Goal: Feedback & Contribution: Submit feedback/report problem

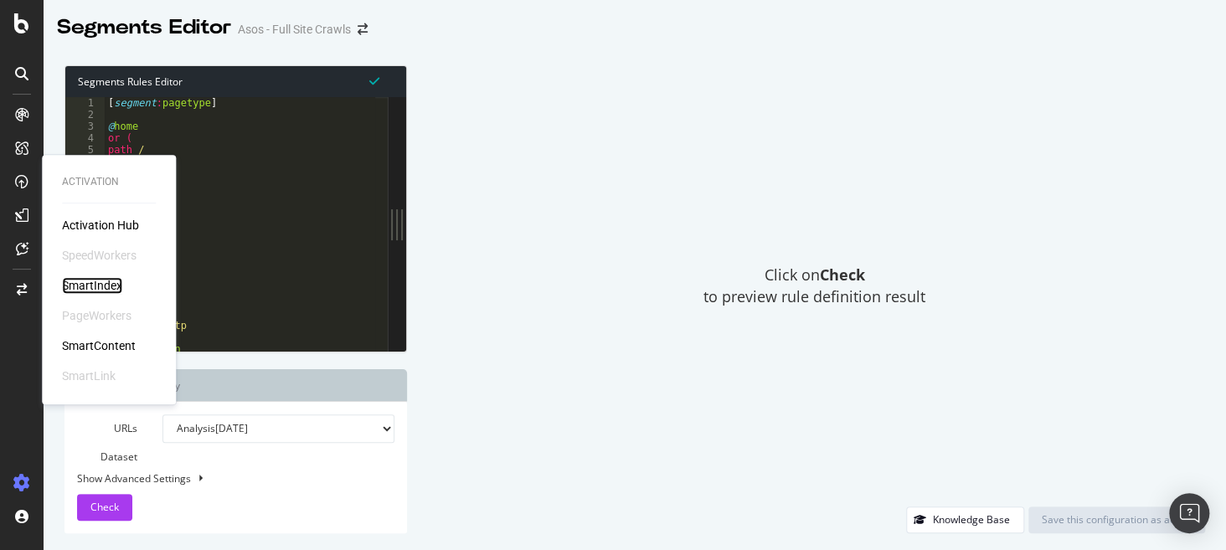
click at [105, 285] on div "SmartIndex" at bounding box center [92, 285] width 60 height 17
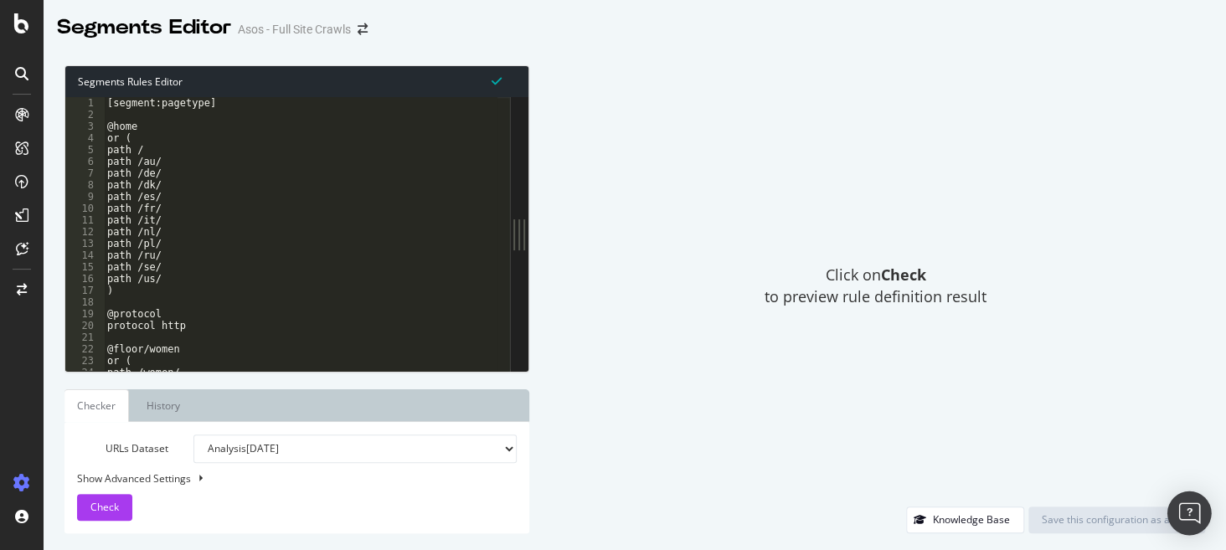
click at [1170, 501] on body "Segments Editor Asos - Full Site Crawls Segments Rules Editor 1 2 3 4 5 6 7 8 9…" at bounding box center [613, 275] width 1226 height 550
click at [1179, 485] on div "Click on Check to preview rule definition result" at bounding box center [875, 285] width 659 height 441
click at [1186, 511] on img "Open Intercom Messenger" at bounding box center [1189, 513] width 22 height 22
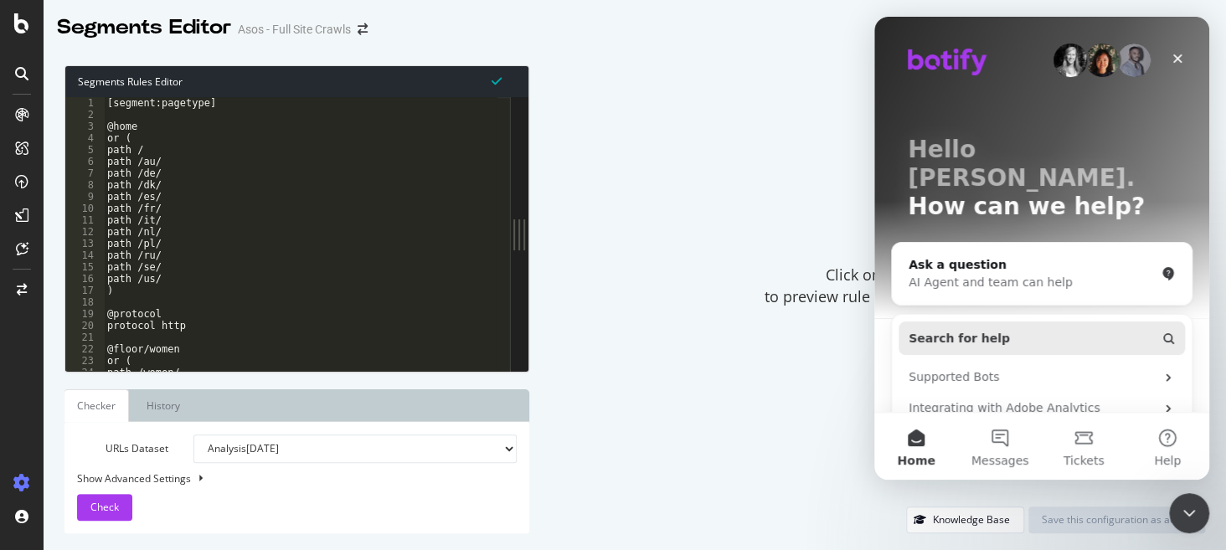
click at [1061, 321] on button "Search for help" at bounding box center [1041, 337] width 286 height 33
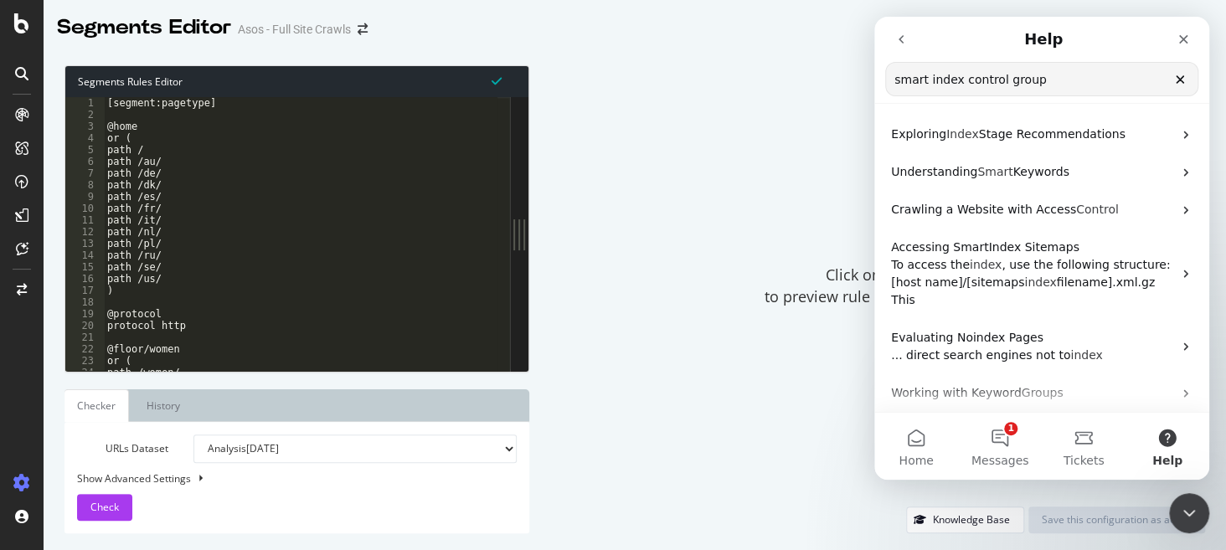
type input "smart index control group"
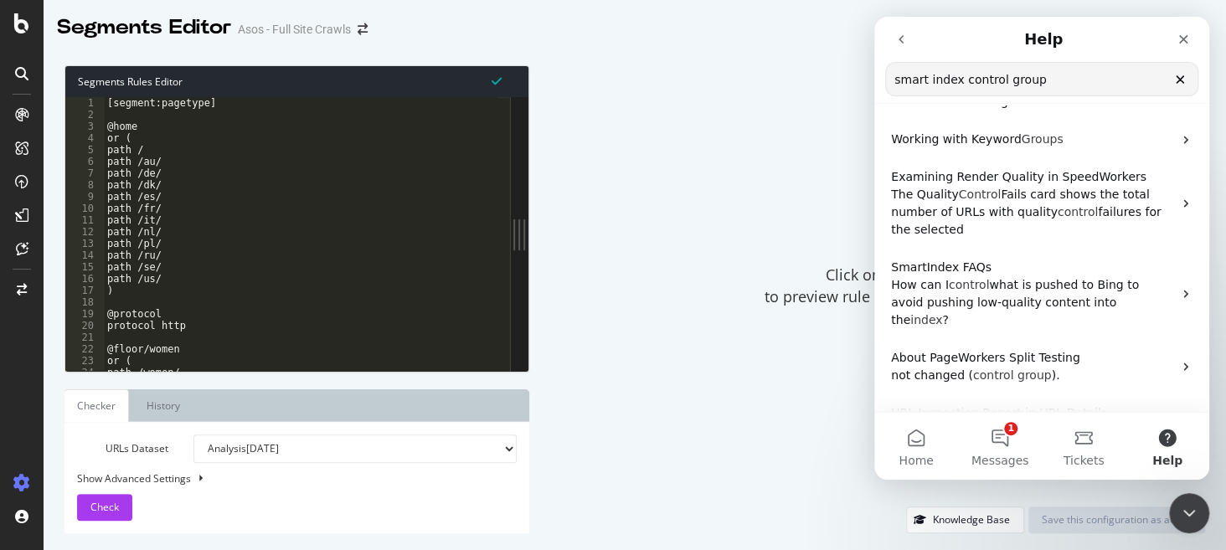
scroll to position [255, 0]
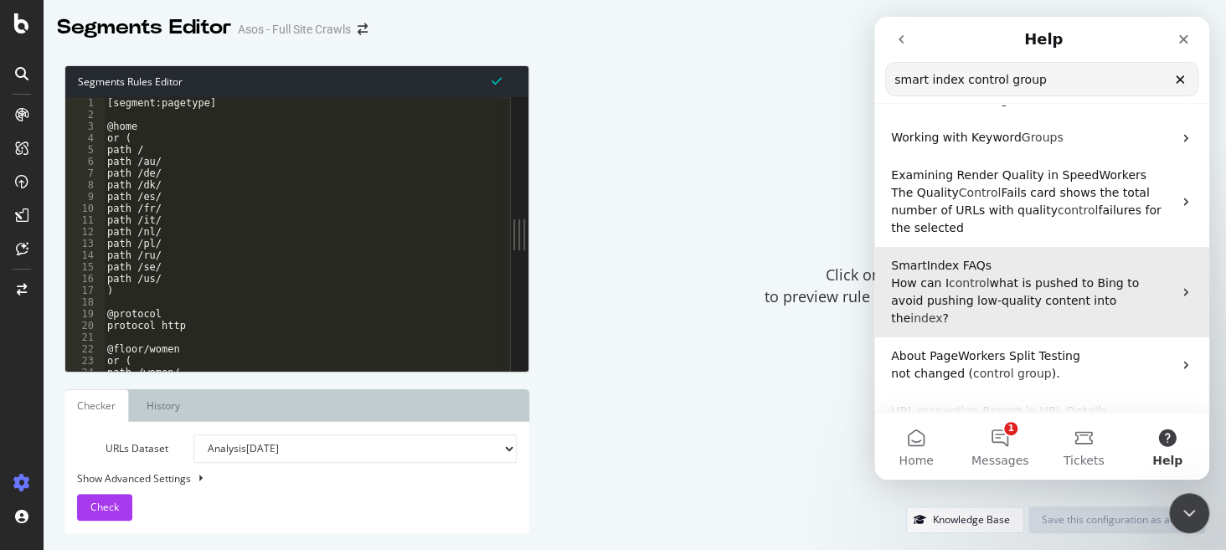
click at [1080, 276] on span "what is pushed to Bing to avoid pushing low-quality content into the" at bounding box center [1015, 300] width 248 height 49
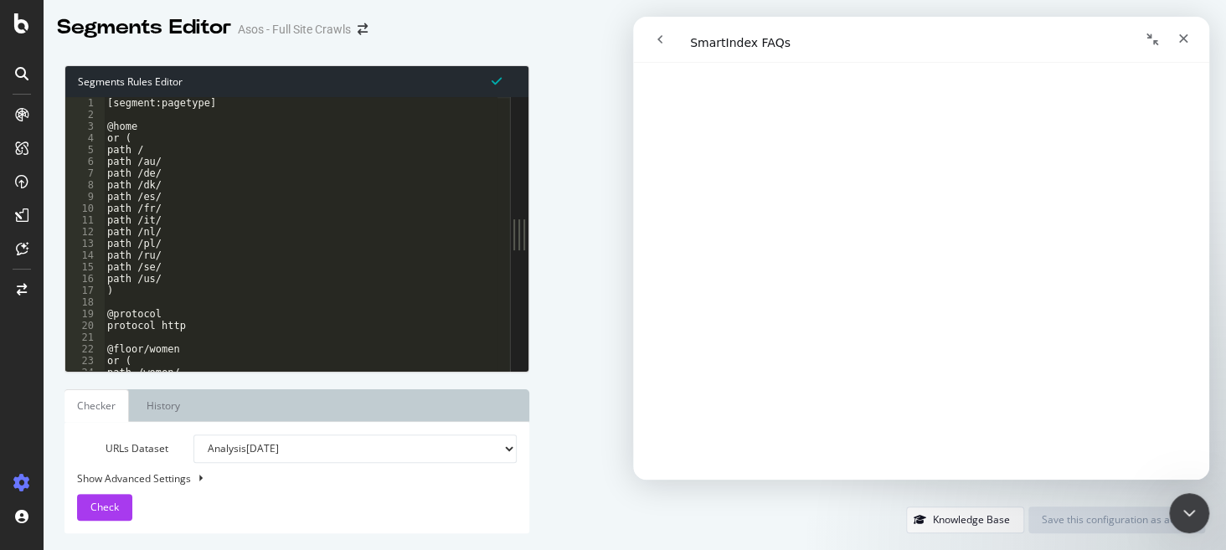
scroll to position [332, 0]
click at [609, 94] on div "Click on Check to preview rule definition result" at bounding box center [875, 285] width 659 height 441
click at [615, 148] on div "Click on Check to preview rule definition result" at bounding box center [875, 285] width 659 height 441
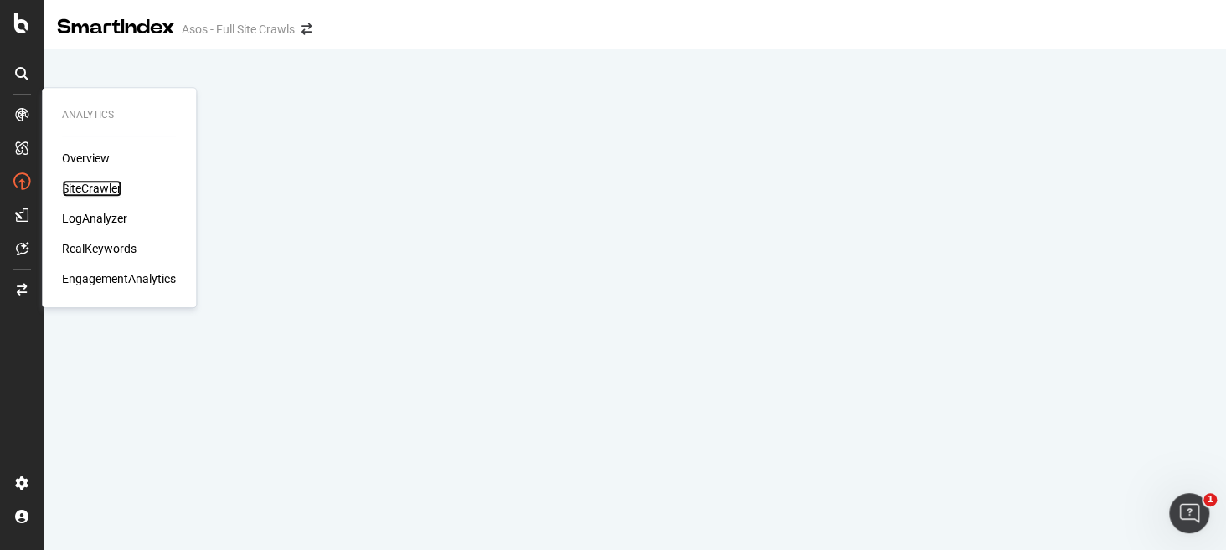
click at [93, 188] on div "SiteCrawler" at bounding box center [91, 188] width 59 height 17
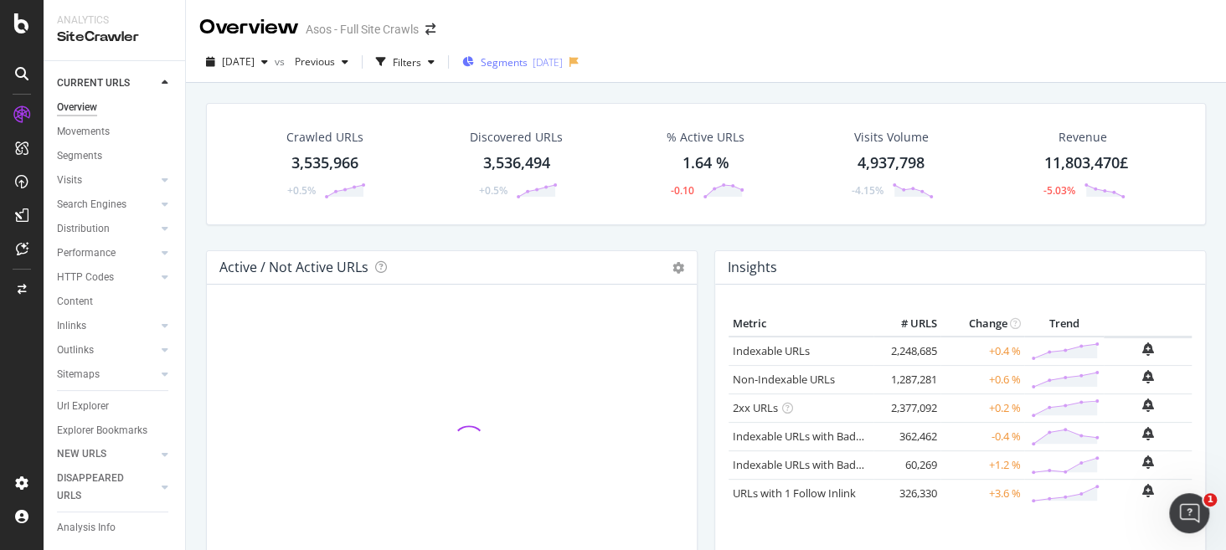
click at [527, 64] on span "Segments" at bounding box center [504, 62] width 47 height 14
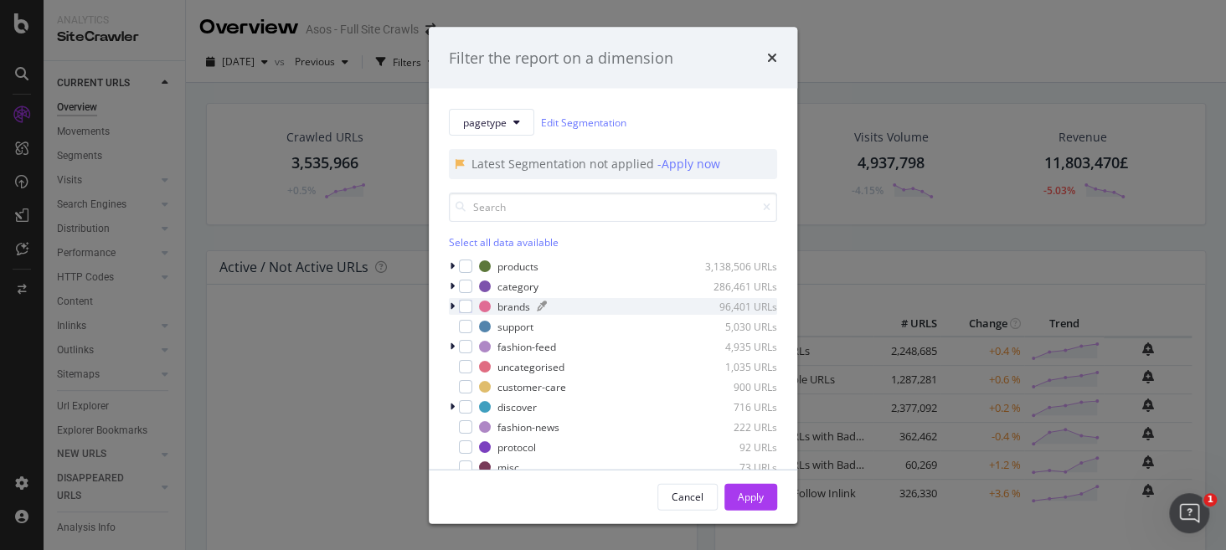
scroll to position [85, 0]
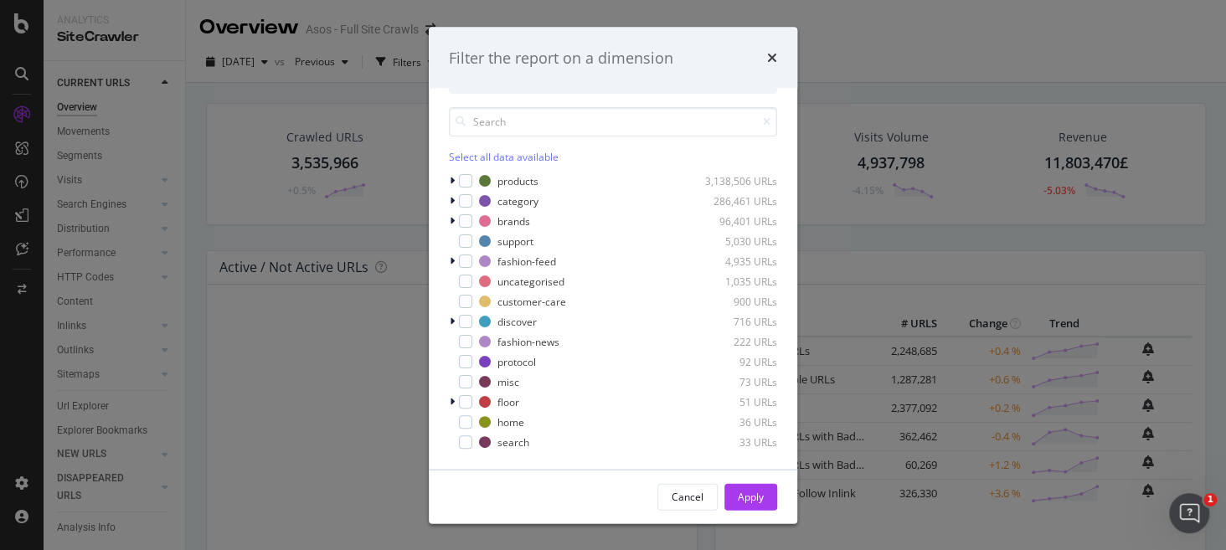
click at [376, 456] on div "Filter the report on a dimension pagetype Edit Segmentation Latest Segmentation…" at bounding box center [613, 275] width 1226 height 550
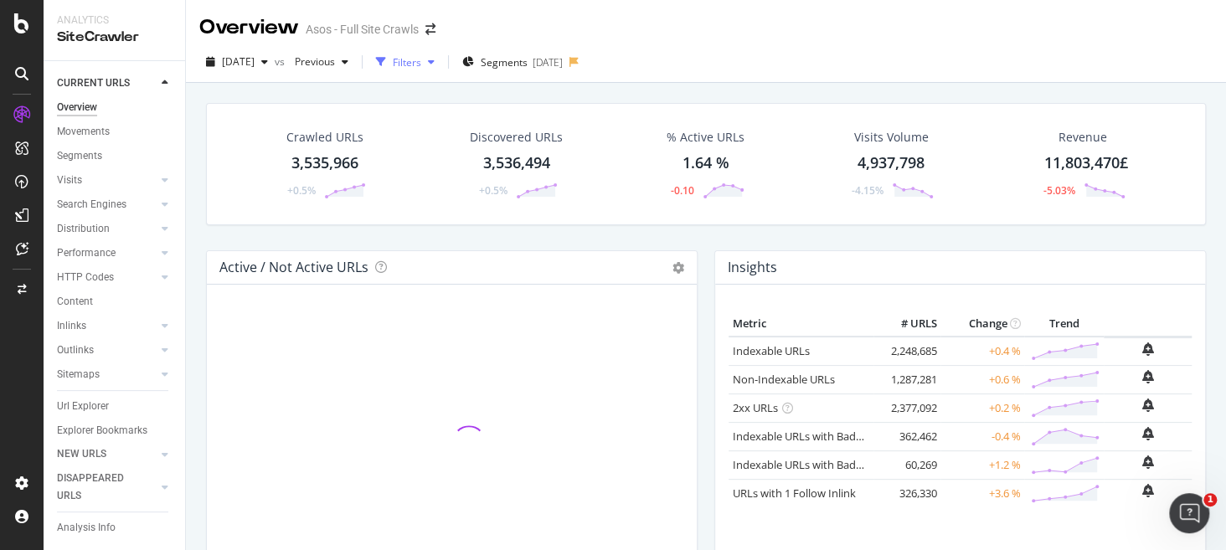
click at [421, 61] on div "Filters" at bounding box center [407, 62] width 28 height 14
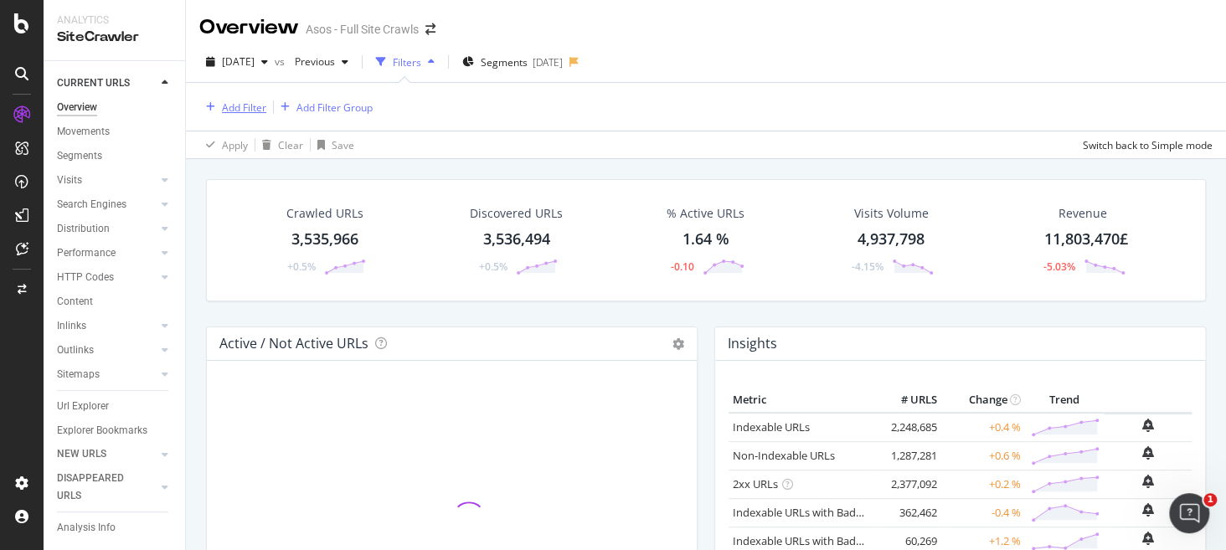
click at [249, 97] on button "Add Filter" at bounding box center [232, 107] width 67 height 20
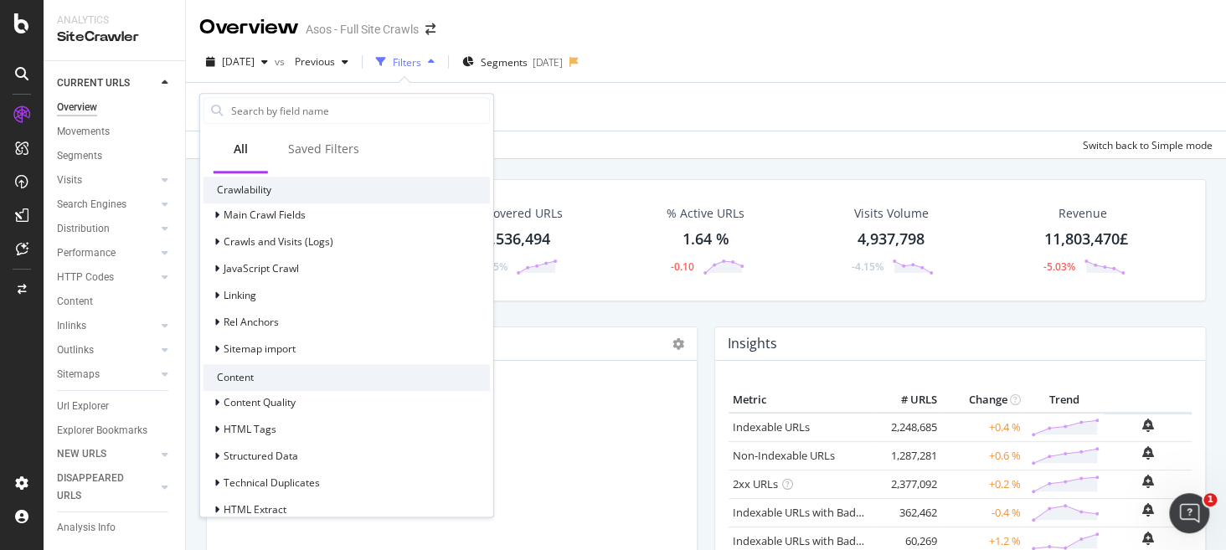
scroll to position [605, 0]
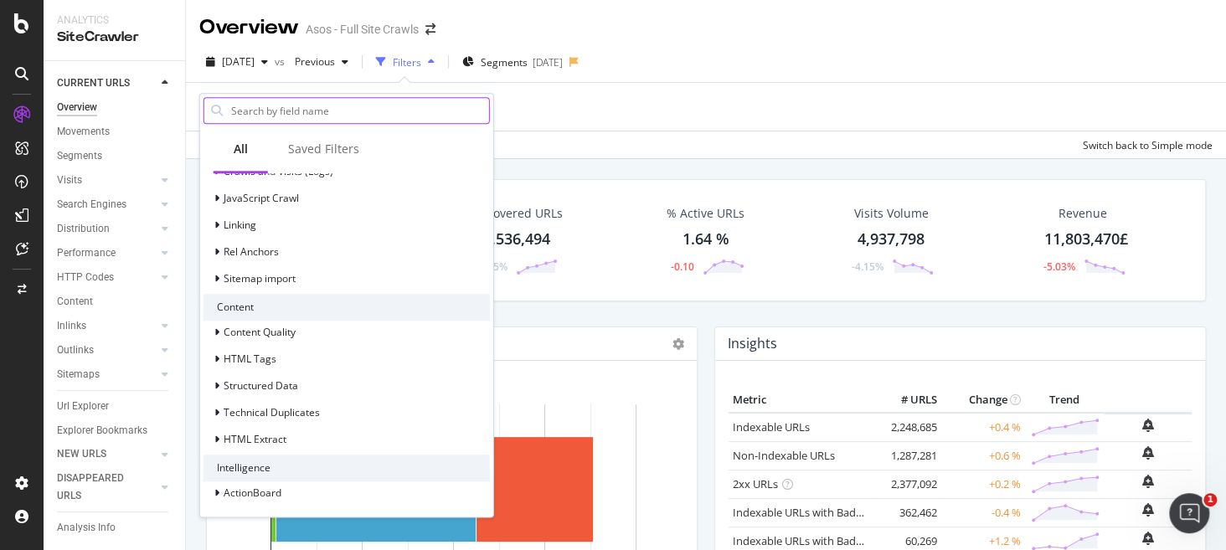
click at [314, 110] on input "text" at bounding box center [359, 110] width 260 height 25
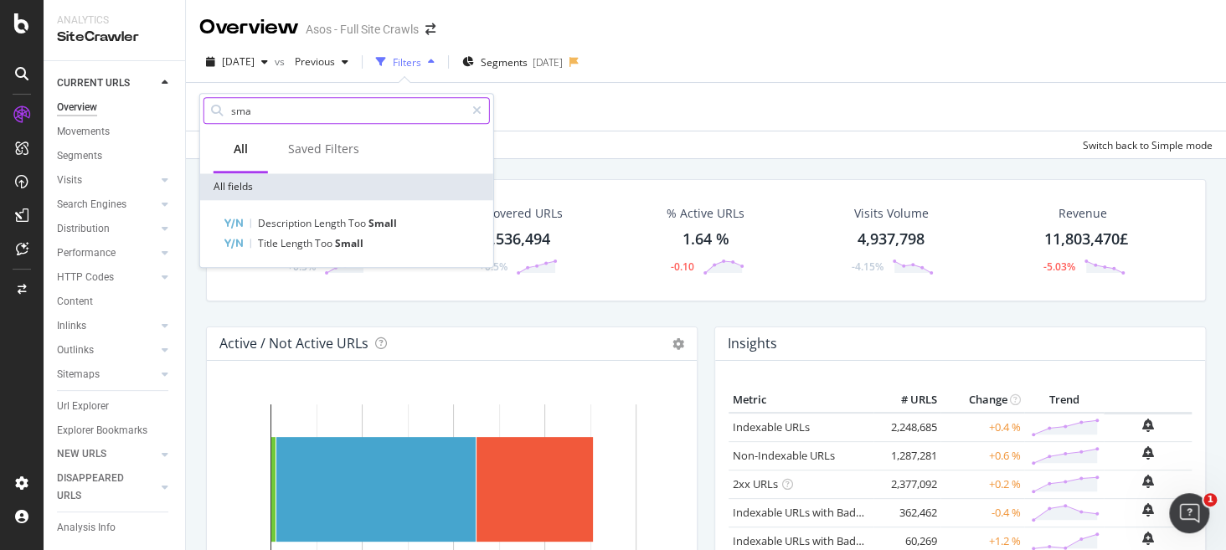
scroll to position [0, 0]
type input "s"
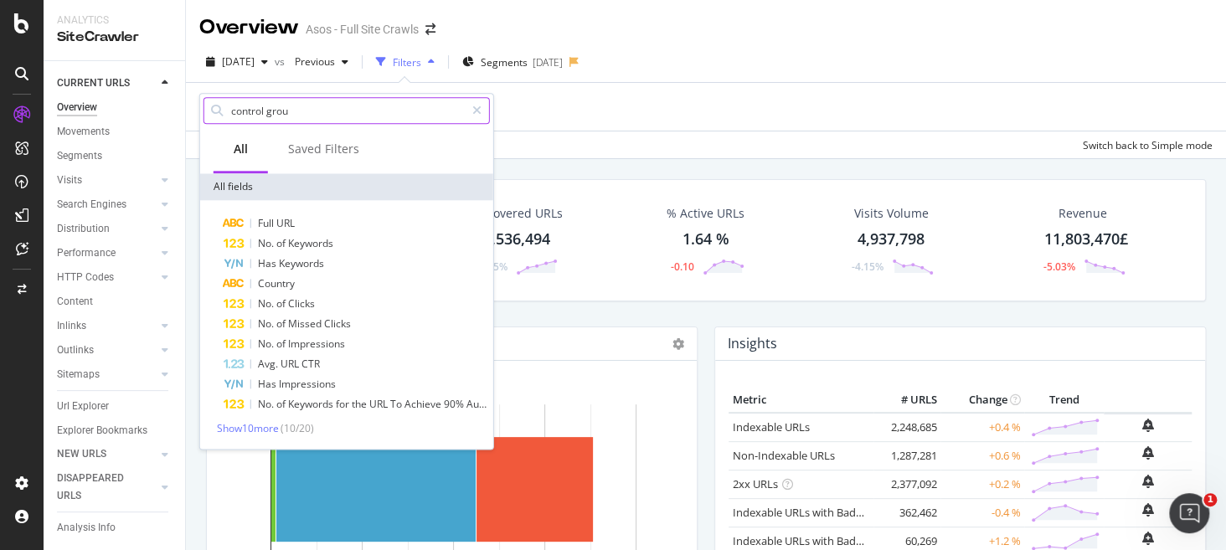
type input "control group"
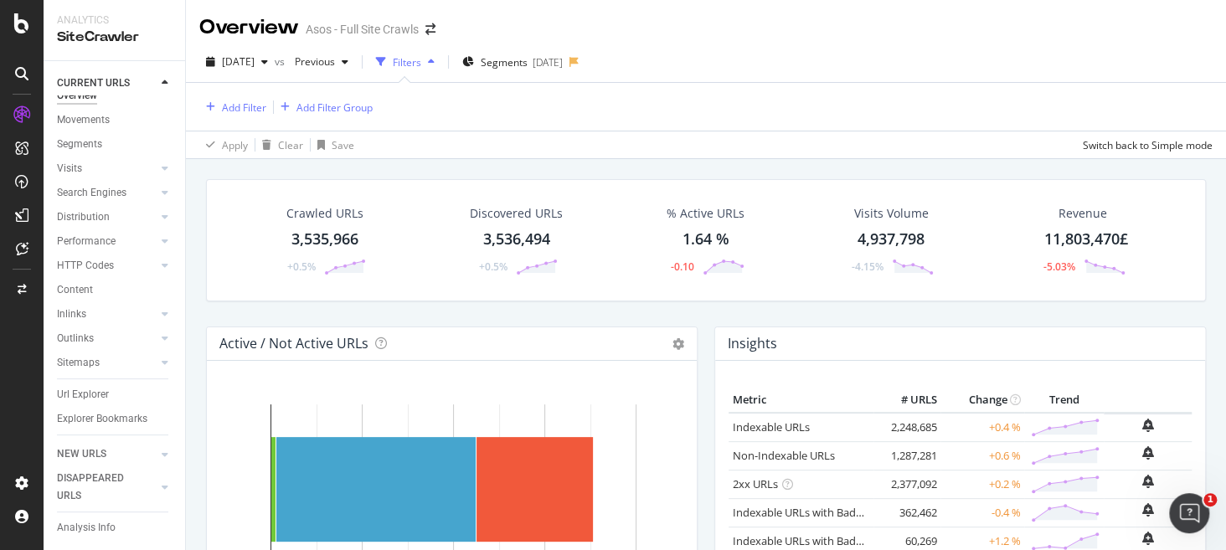
scroll to position [27, 0]
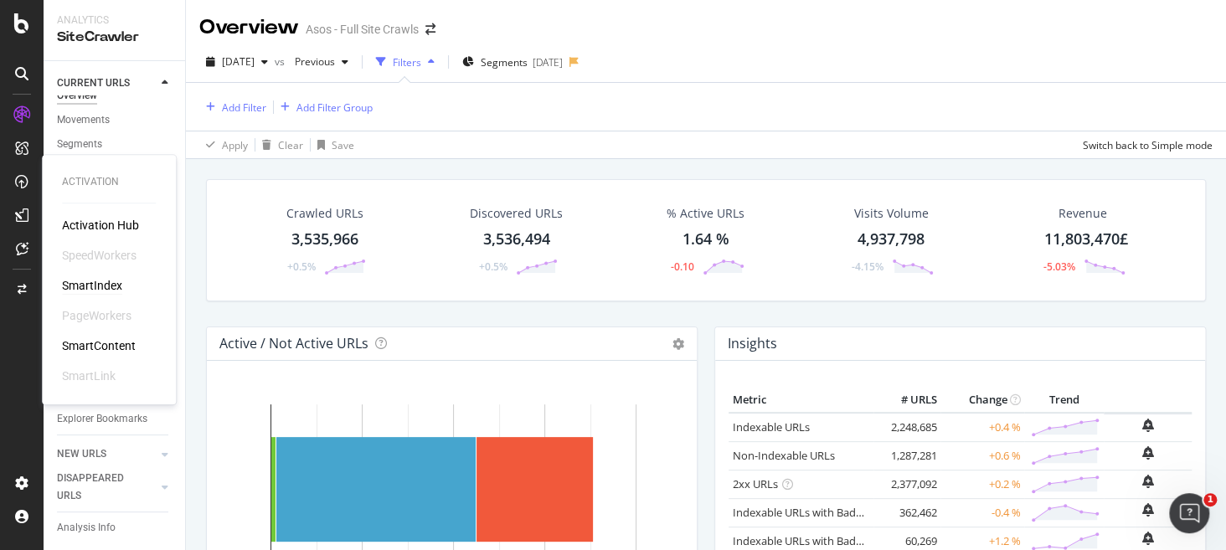
click at [103, 287] on div "SmartIndex" at bounding box center [92, 285] width 60 height 17
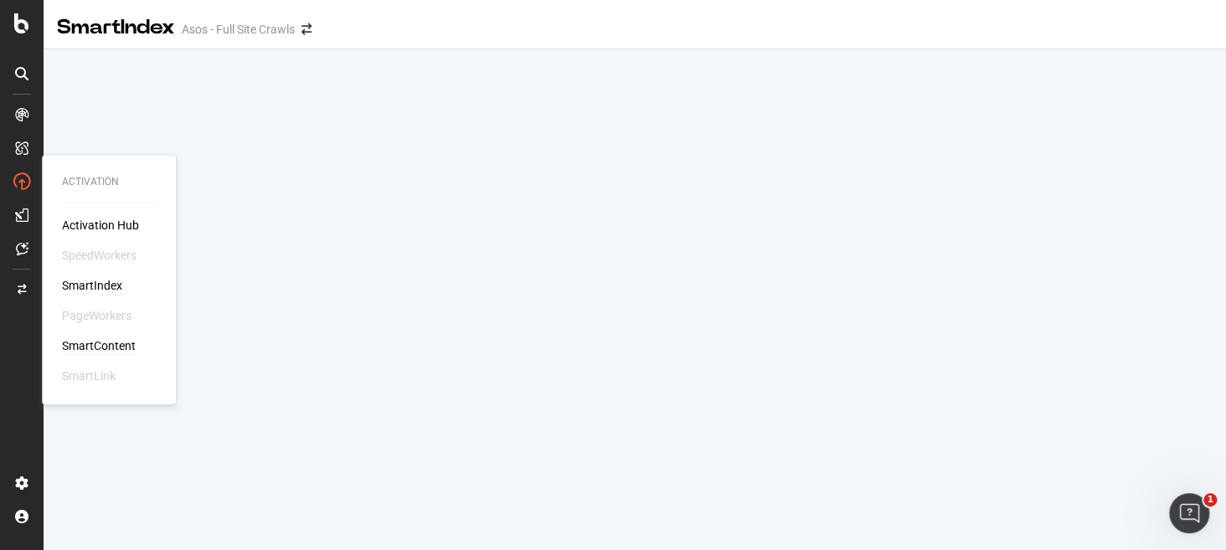
click at [118, 341] on div "SmartContent" at bounding box center [99, 345] width 74 height 17
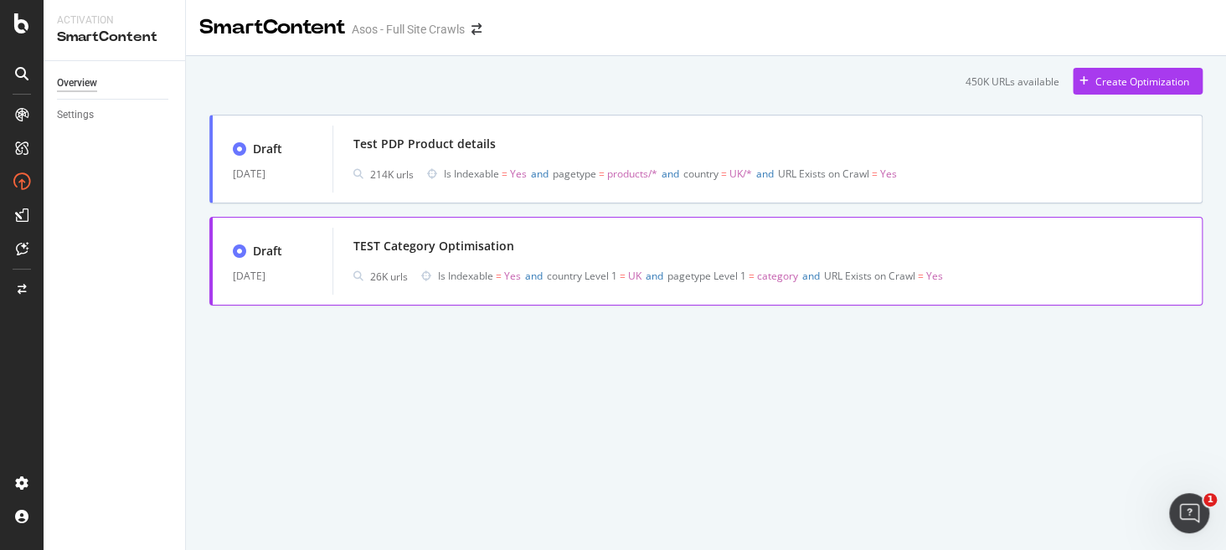
click at [615, 274] on span "country Level 1" at bounding box center [582, 276] width 70 height 14
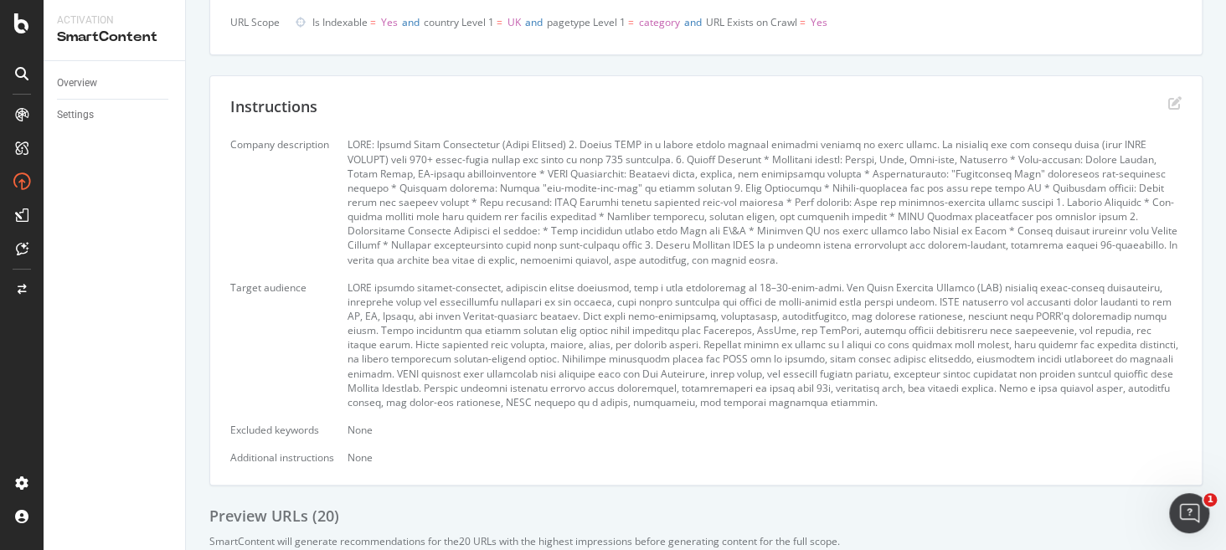
scroll to position [251, 0]
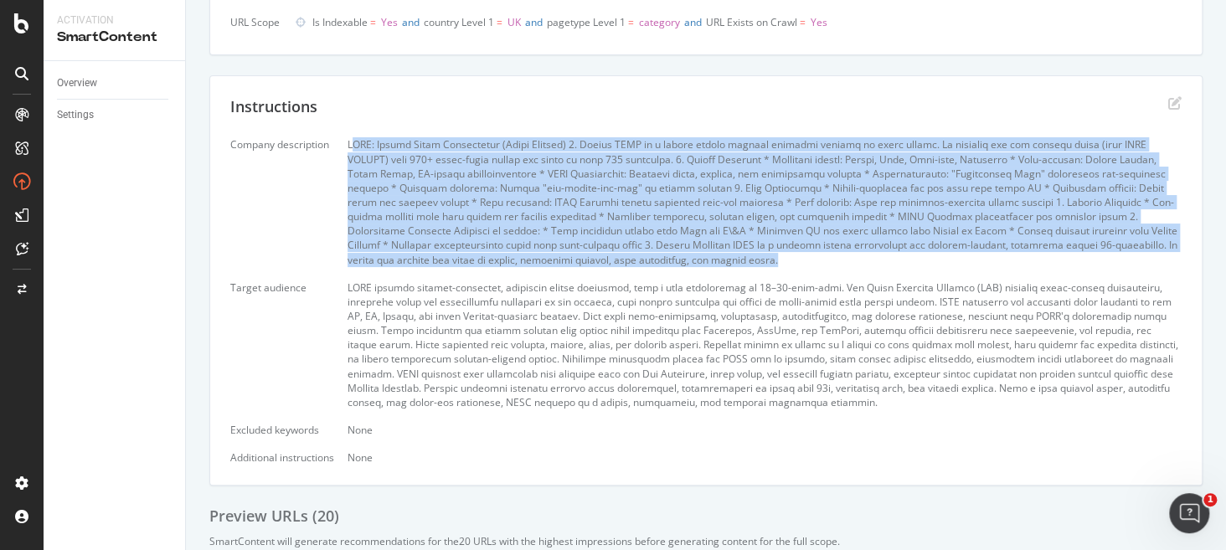
drag, startPoint x: 747, startPoint y: 264, endPoint x: 354, endPoint y: 140, distance: 411.7
click at [354, 140] on div at bounding box center [764, 201] width 834 height 129
click at [353, 143] on div at bounding box center [764, 201] width 834 height 129
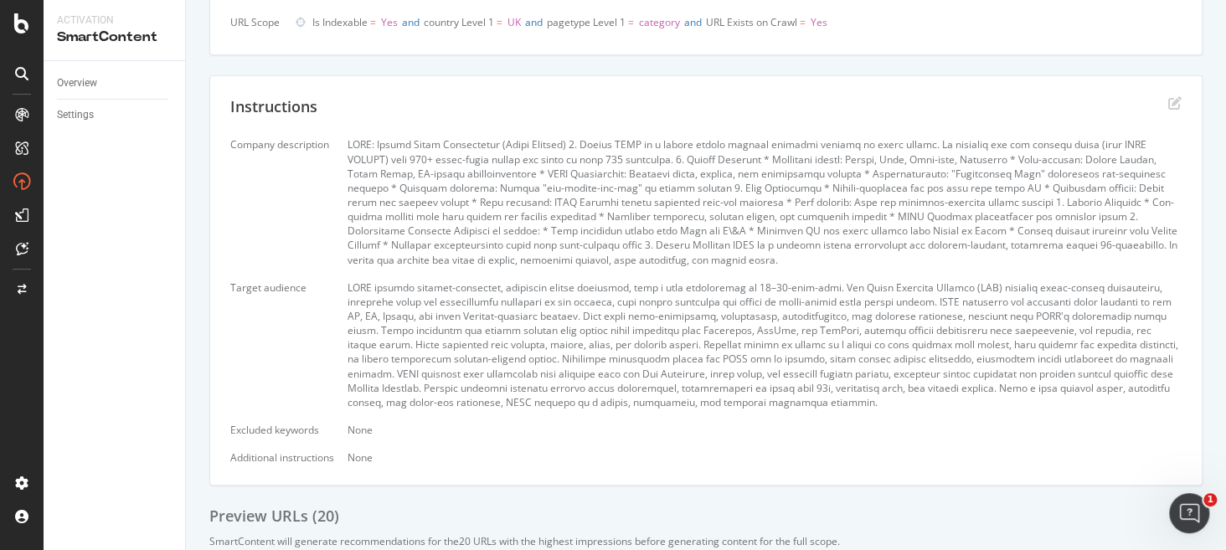
click at [350, 141] on div at bounding box center [764, 201] width 834 height 129
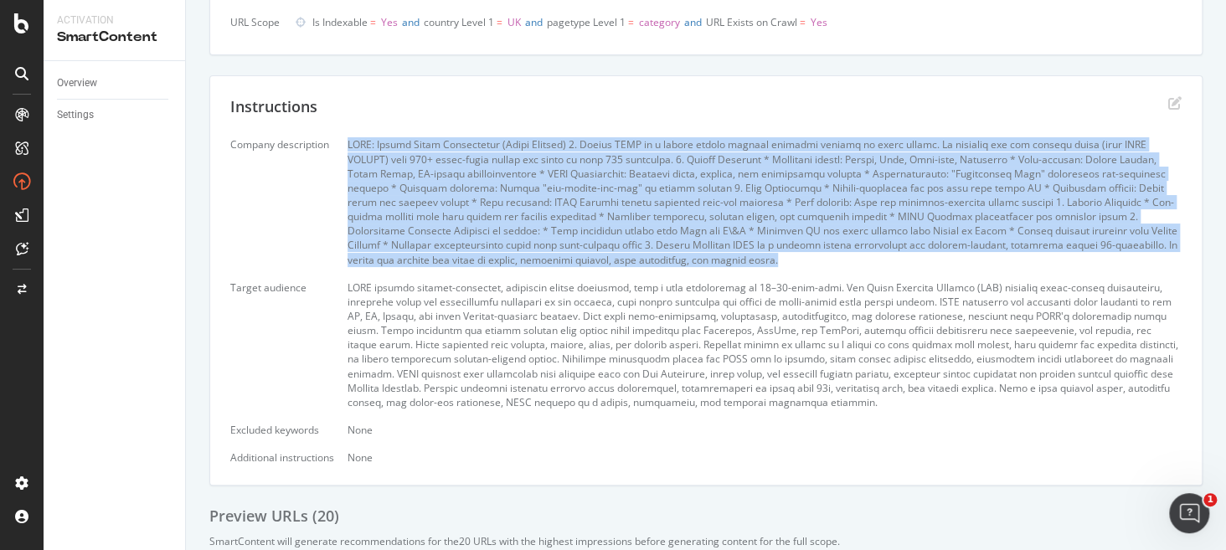
drag, startPoint x: 350, startPoint y: 141, endPoint x: 760, endPoint y: 255, distance: 425.5
click at [760, 255] on div at bounding box center [764, 201] width 834 height 129
copy div "ASOS: Unique Value Proposition (Short Summary) 1. Domain ASOS is a global onlin…"
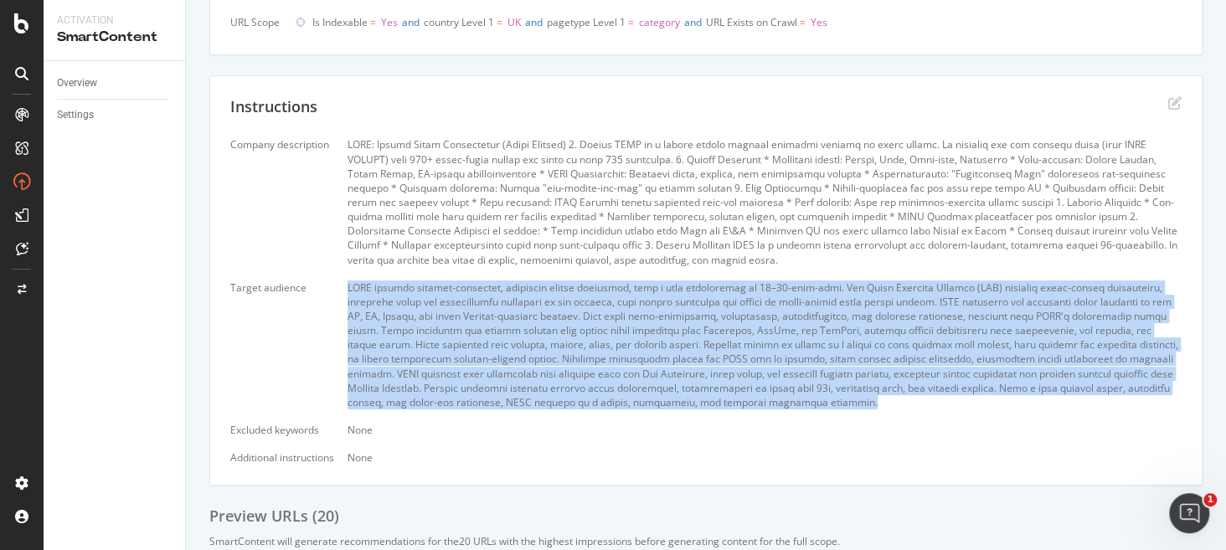
drag, startPoint x: 350, startPoint y: 286, endPoint x: 913, endPoint y: 399, distance: 574.7
click at [913, 399] on div at bounding box center [764, 344] width 834 height 129
copy div "ASOS targets fashion-conscious, digitally native consumers, with a core demogra…"
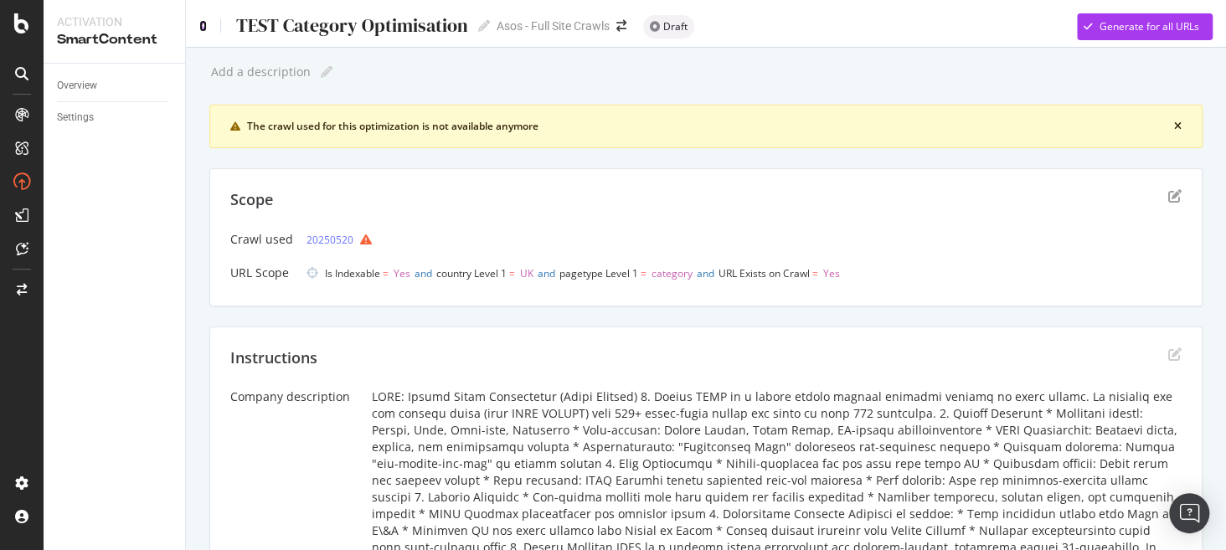
click at [203, 20] on icon at bounding box center [203, 26] width 8 height 12
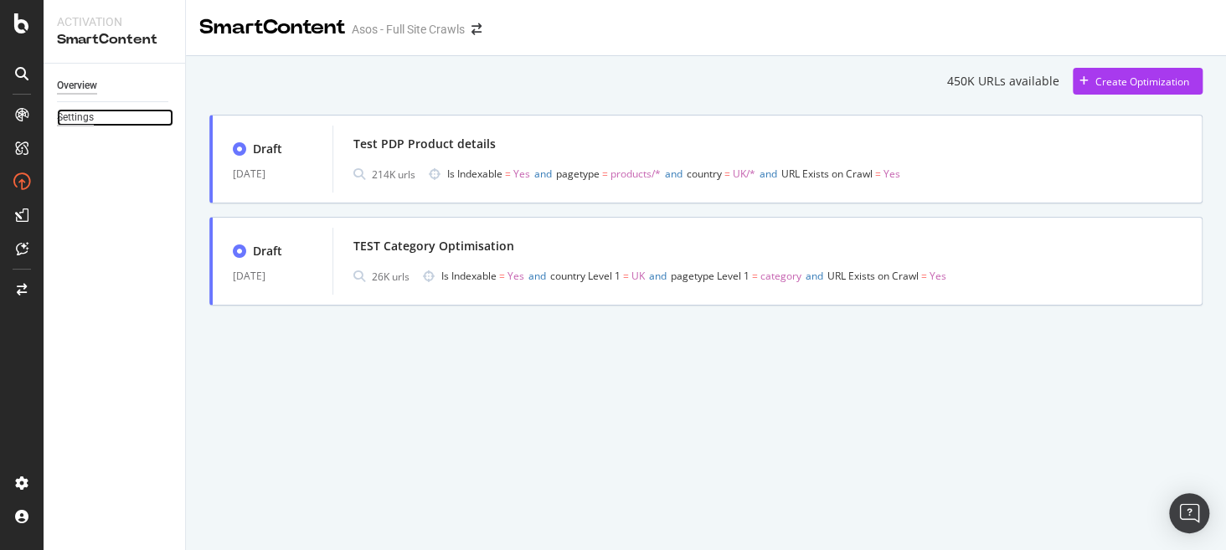
click at [69, 116] on div "Settings" at bounding box center [75, 118] width 37 height 18
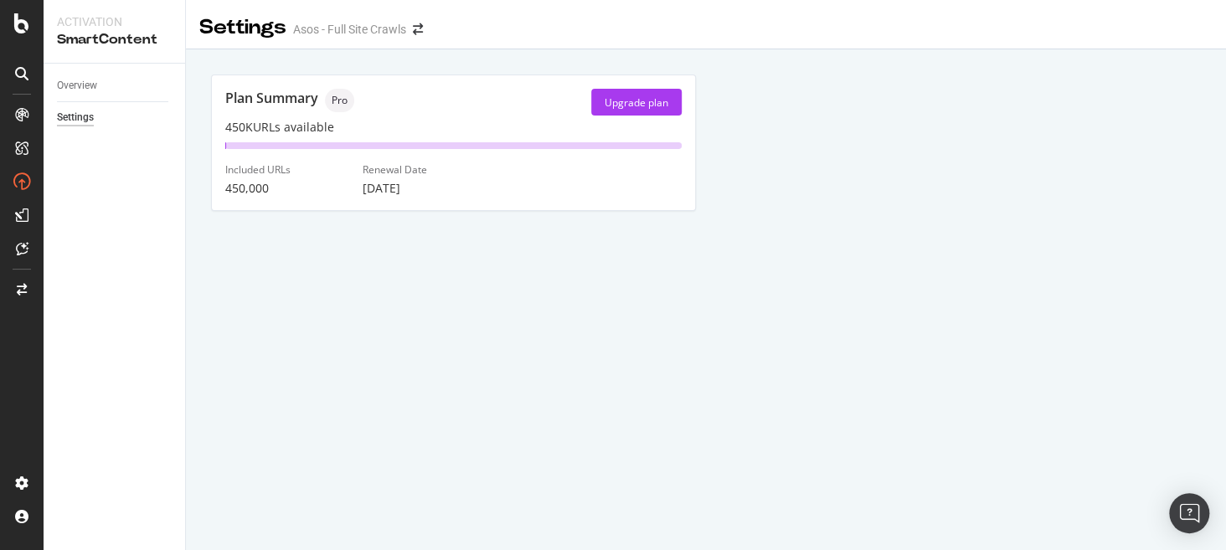
click at [76, 75] on div "Overview" at bounding box center [121, 86] width 128 height 24
click at [81, 89] on div "Overview" at bounding box center [77, 86] width 40 height 18
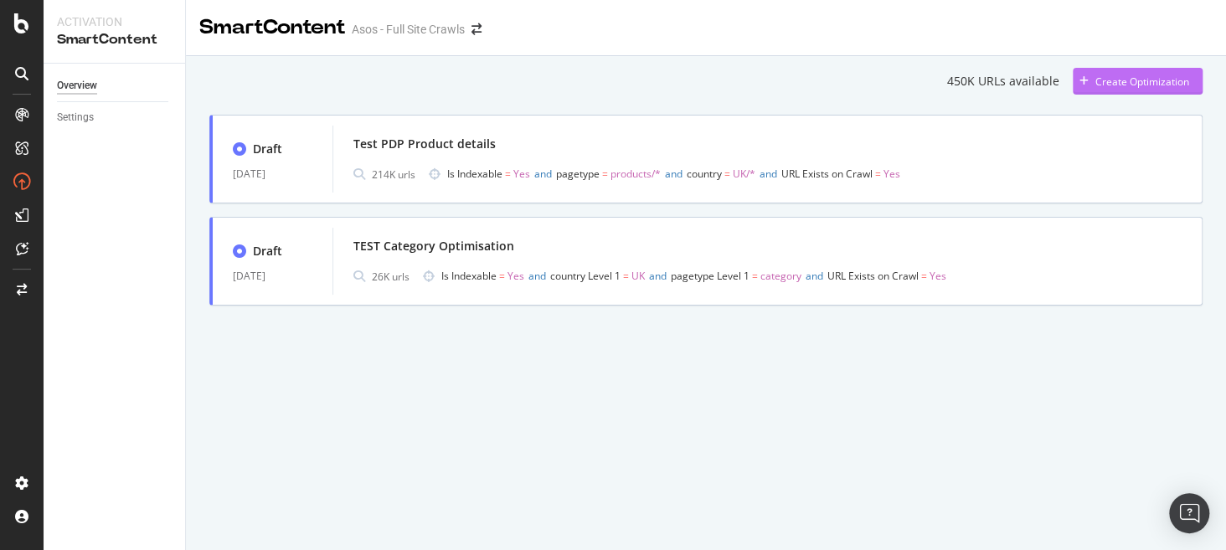
click at [1131, 77] on div "Create Optimization" at bounding box center [1142, 82] width 94 height 14
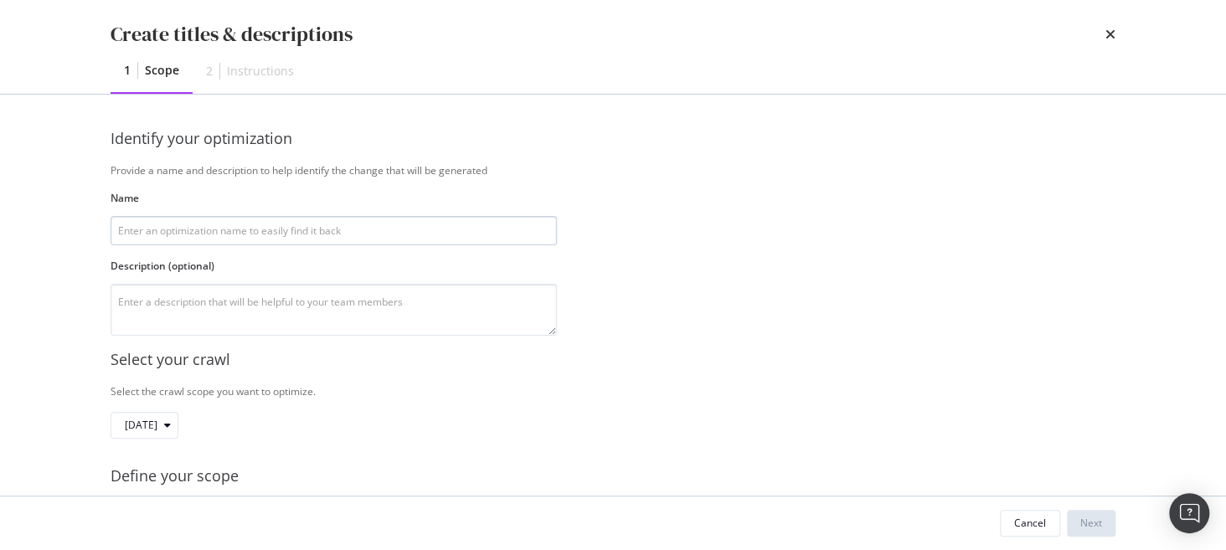
click at [340, 229] on input "modal" at bounding box center [334, 230] width 446 height 29
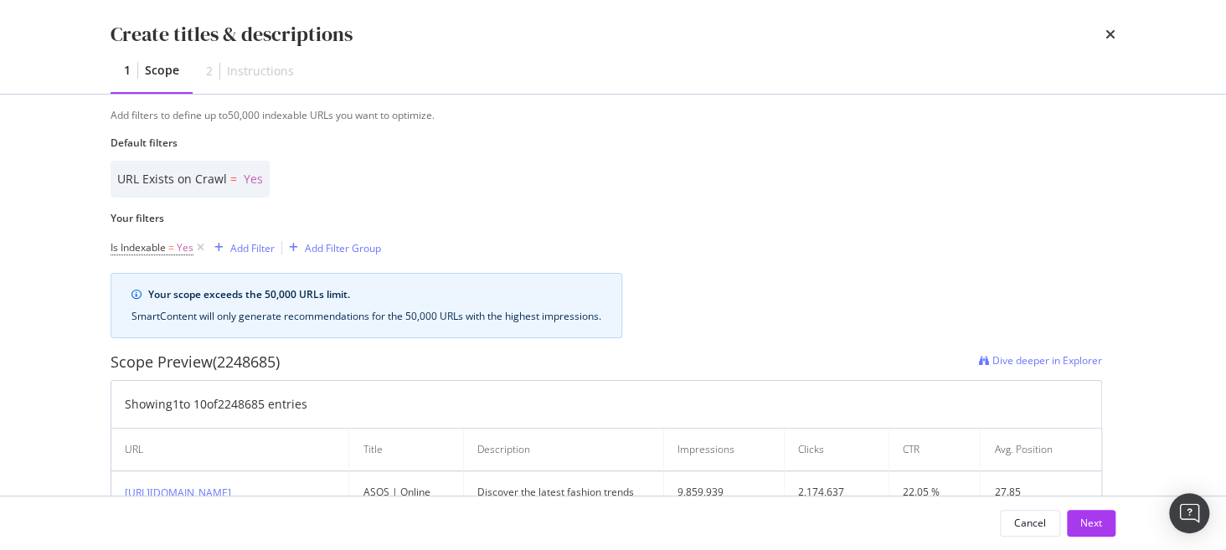
scroll to position [434, 0]
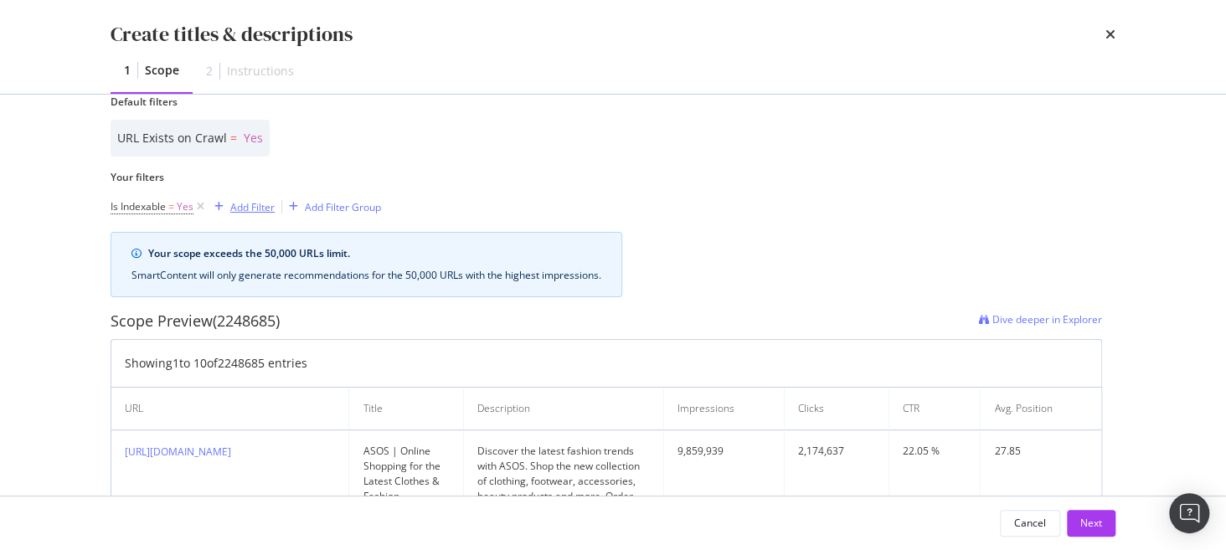
type input "Test FN PLPs"
click at [249, 208] on div "Add Filter" at bounding box center [252, 207] width 44 height 14
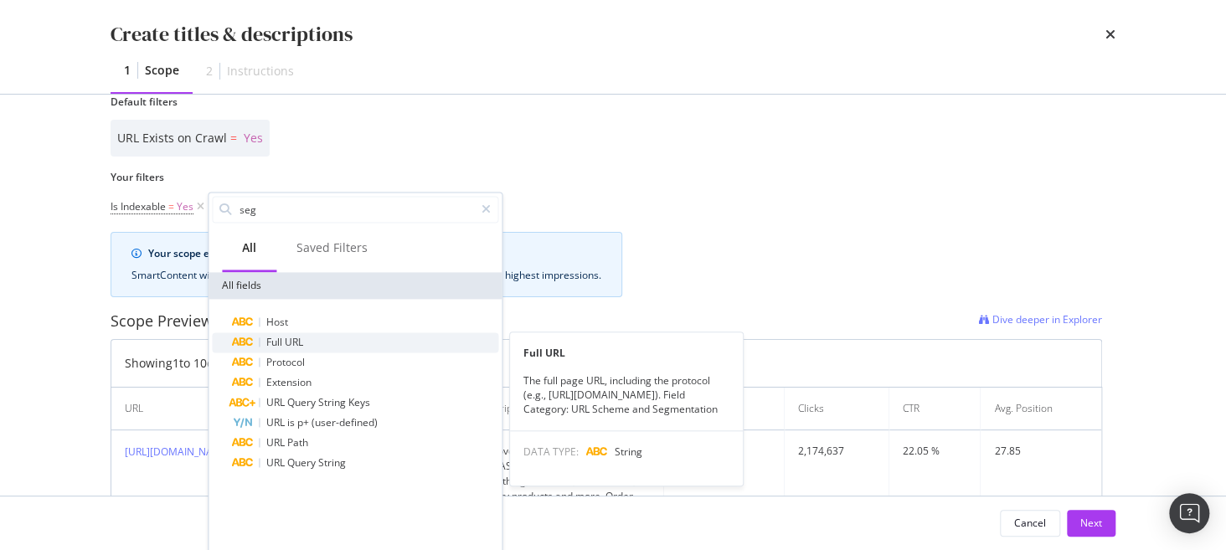
type input "seg"
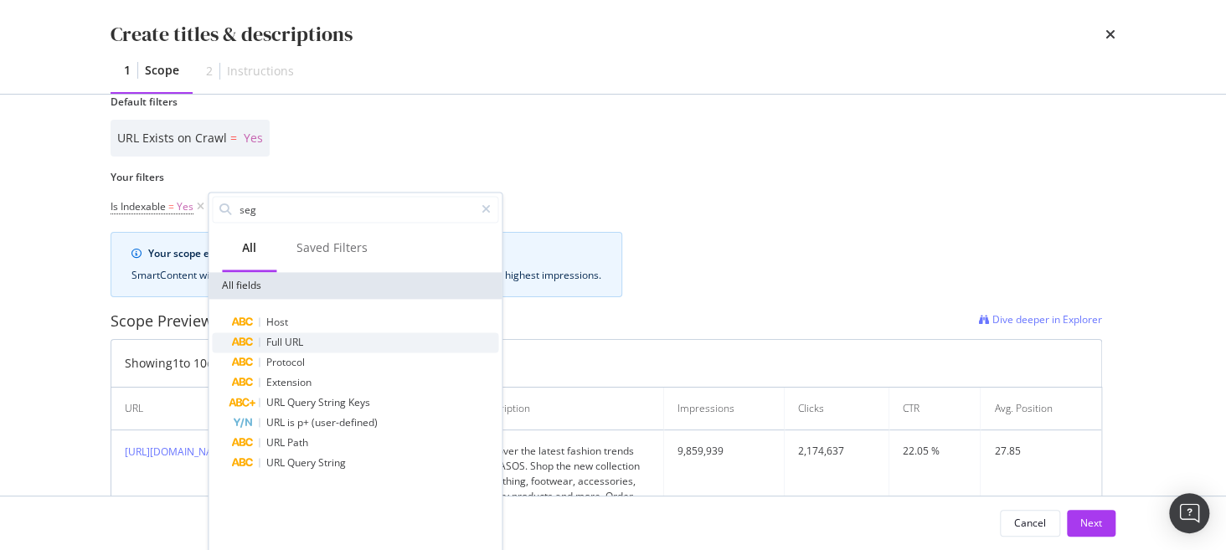
click at [390, 343] on div "Full URL" at bounding box center [365, 342] width 266 height 20
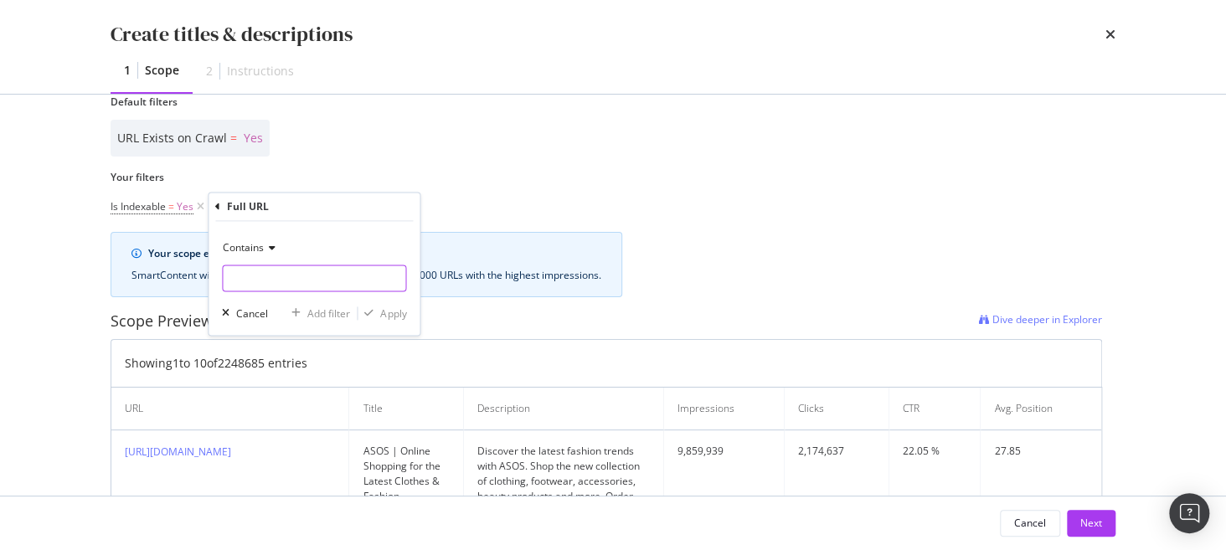
click at [317, 274] on input "Name" at bounding box center [314, 278] width 183 height 27
type input "/refine/"
click at [380, 311] on div "Apply" at bounding box center [393, 313] width 26 height 14
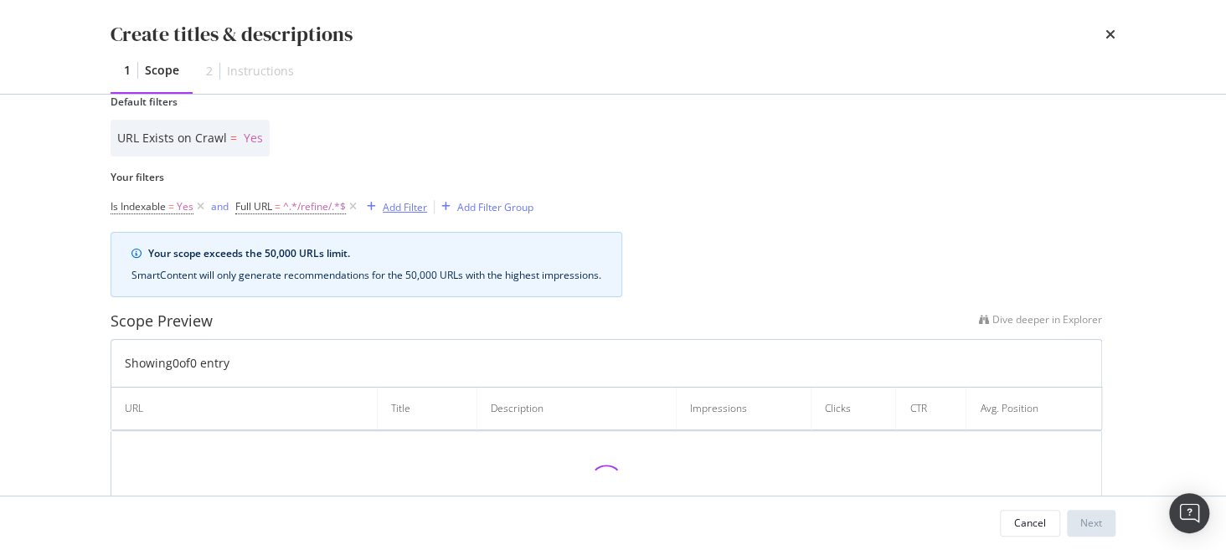
click at [407, 201] on div "Add Filter" at bounding box center [405, 207] width 44 height 14
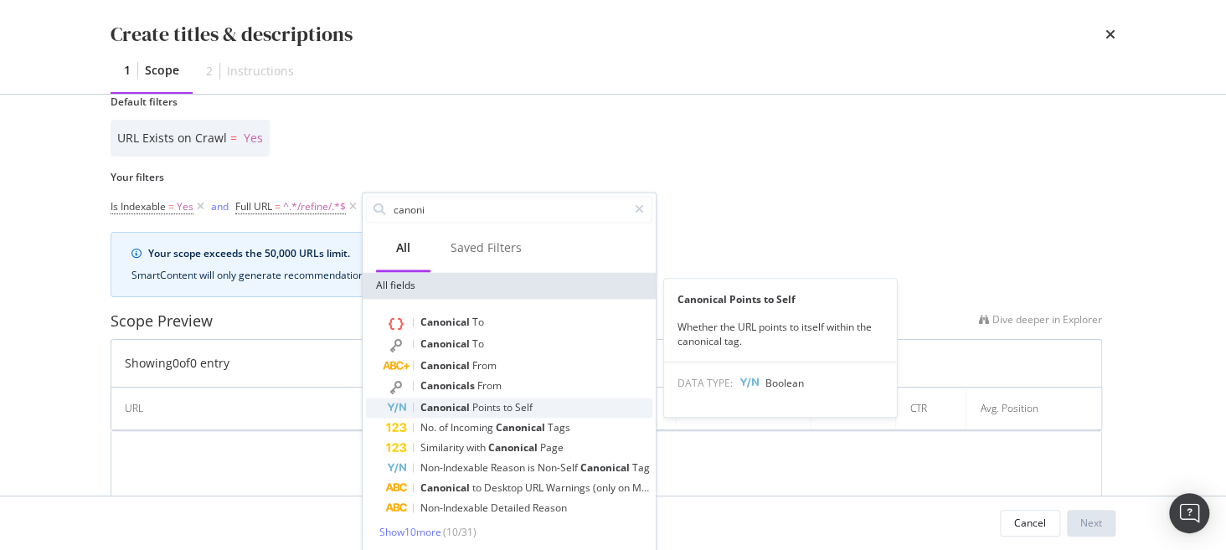
type input "canoni"
click at [522, 414] on div "Canonical Points to Self" at bounding box center [519, 408] width 266 height 20
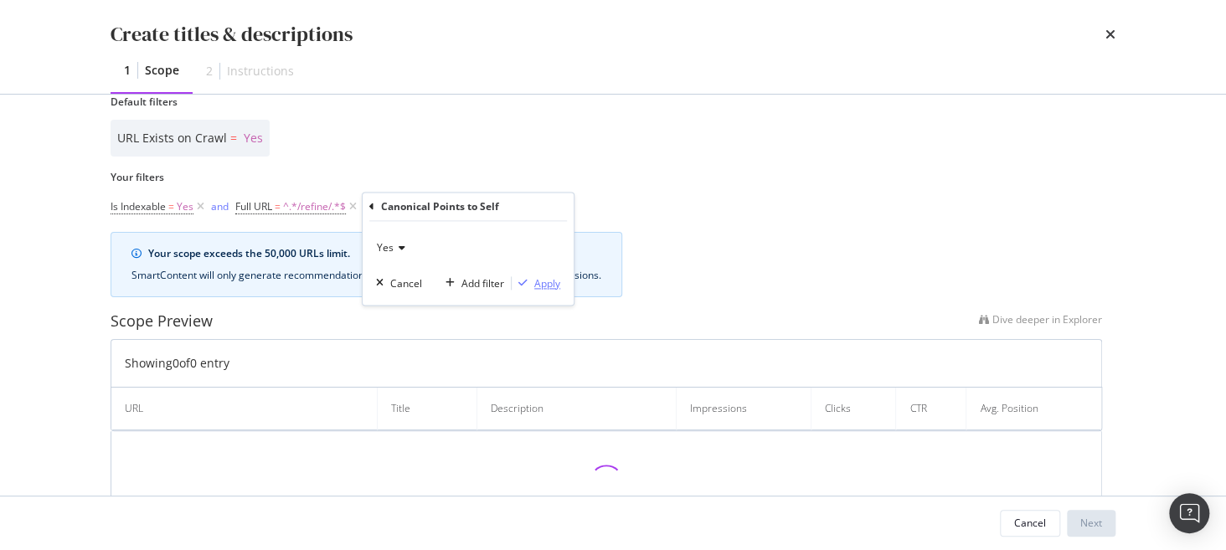
click at [543, 286] on div "Apply" at bounding box center [547, 283] width 26 height 14
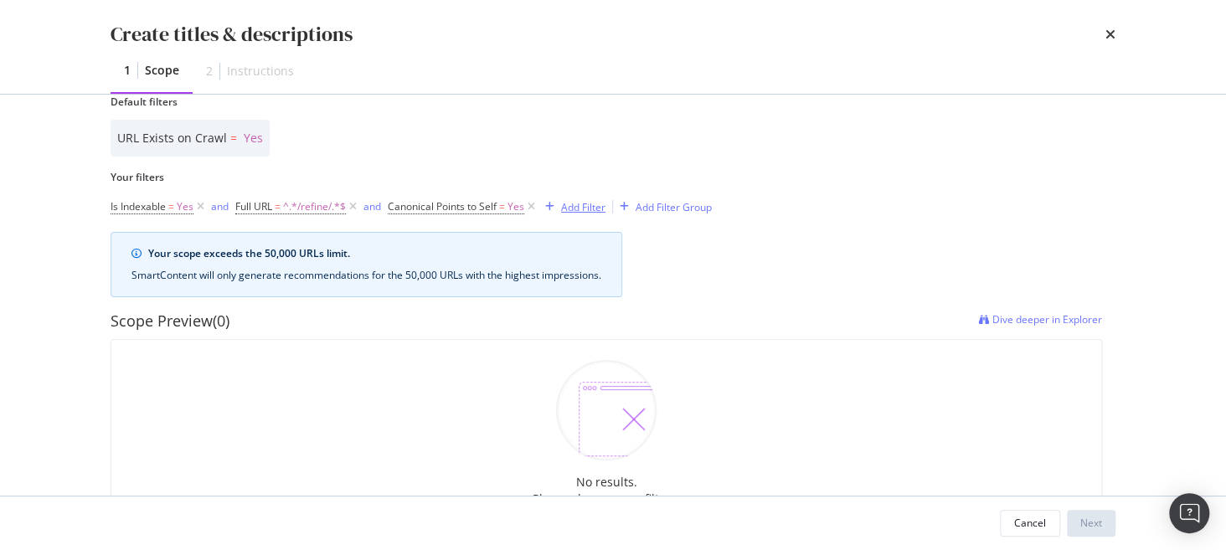
click at [576, 204] on div "Add Filter" at bounding box center [583, 207] width 44 height 14
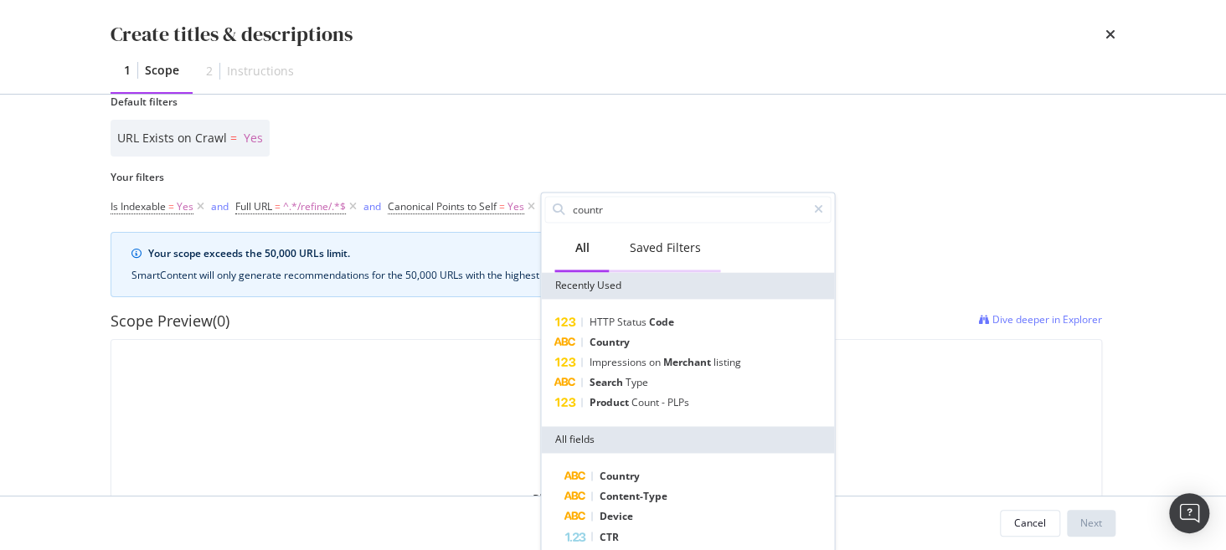
type input "country"
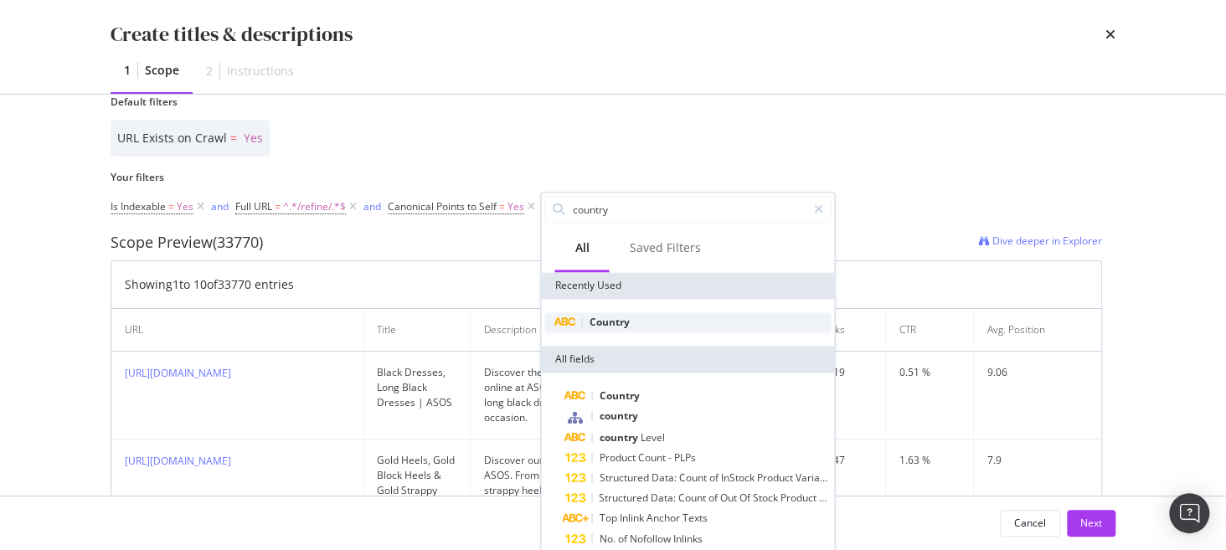
click at [675, 327] on div "Country" at bounding box center [687, 322] width 286 height 20
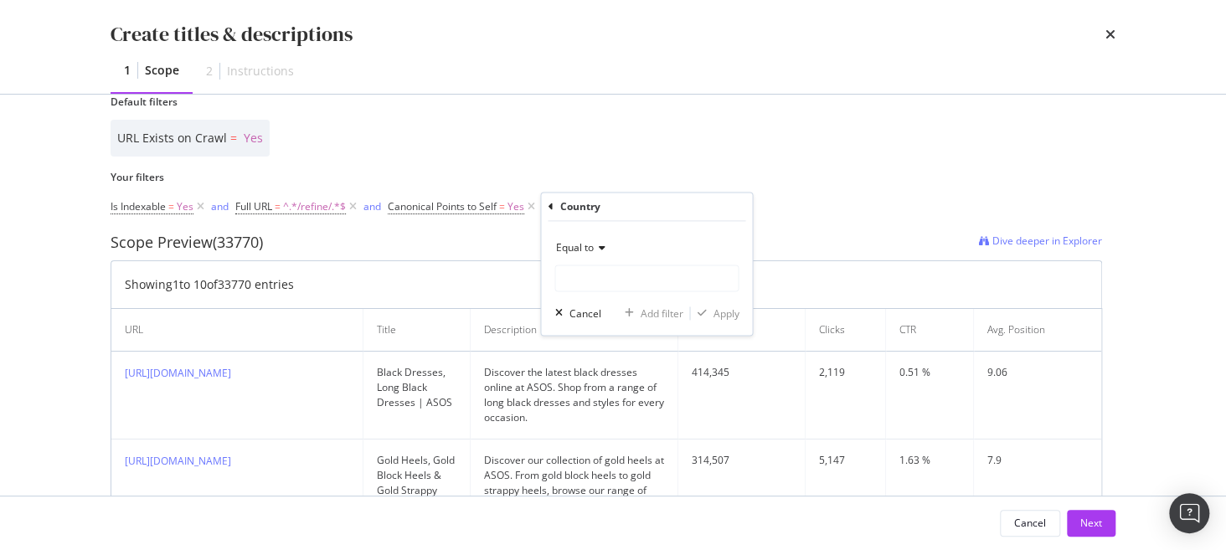
click at [584, 249] on span "Equal to" at bounding box center [574, 247] width 38 height 14
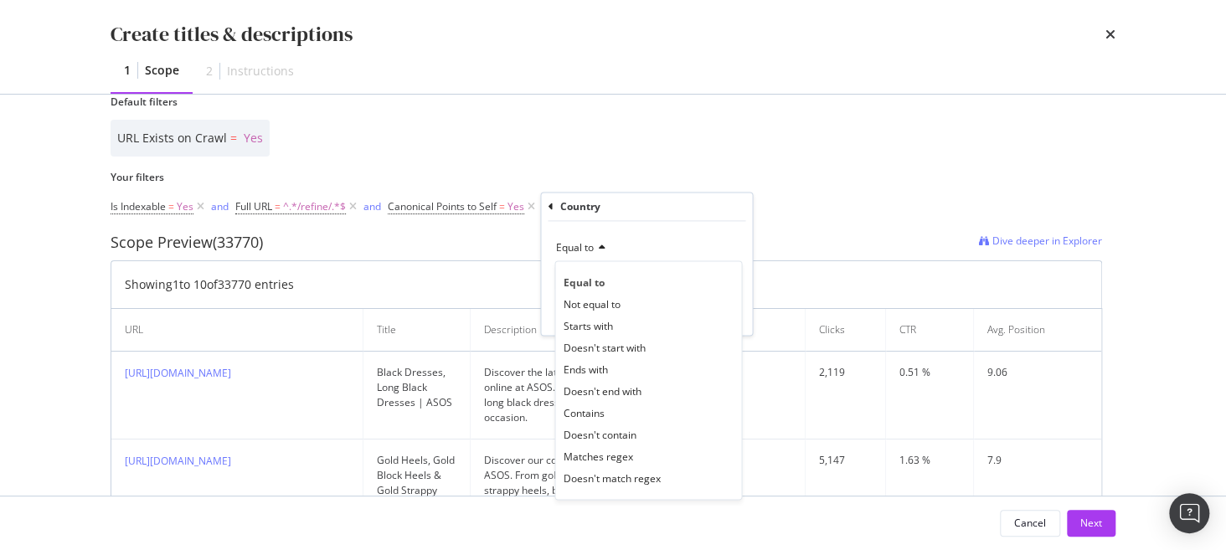
click at [656, 256] on div "Equal to" at bounding box center [646, 247] width 184 height 27
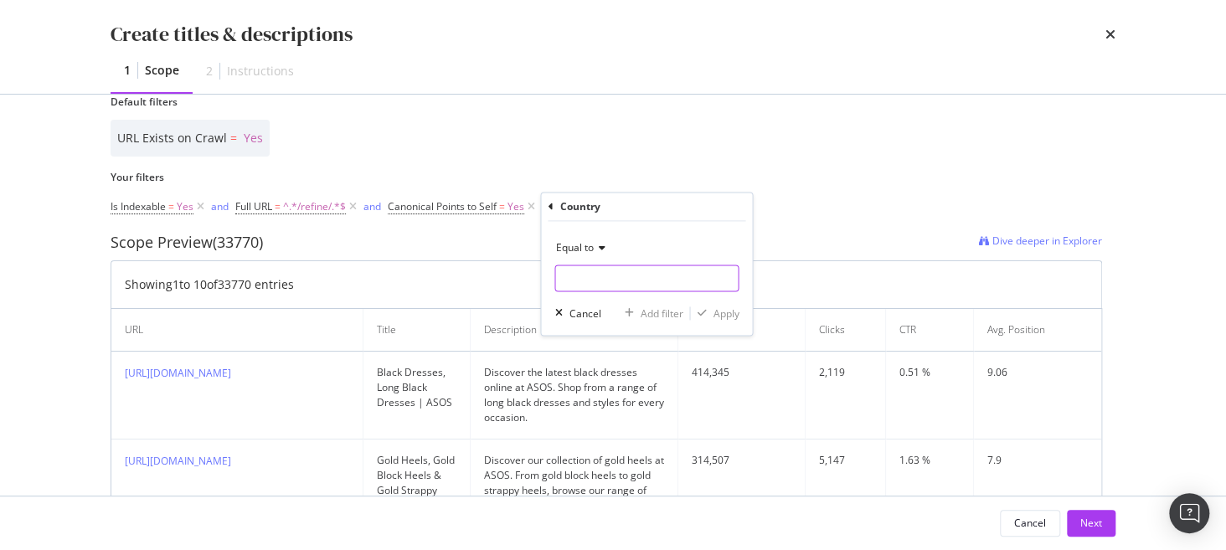
click at [650, 280] on input "Name" at bounding box center [646, 278] width 183 height 27
type input "U"
type input "gb"
click at [553, 209] on div "Country" at bounding box center [647, 207] width 198 height 28
click at [548, 209] on icon "modal" at bounding box center [550, 207] width 5 height 10
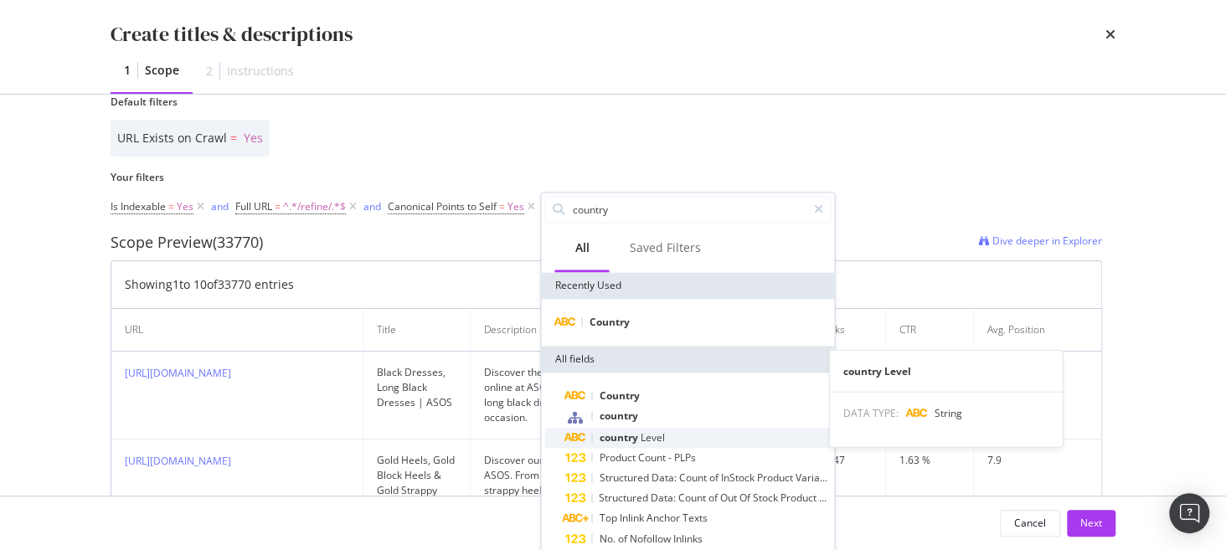
click at [683, 437] on div "country Level" at bounding box center [697, 438] width 266 height 20
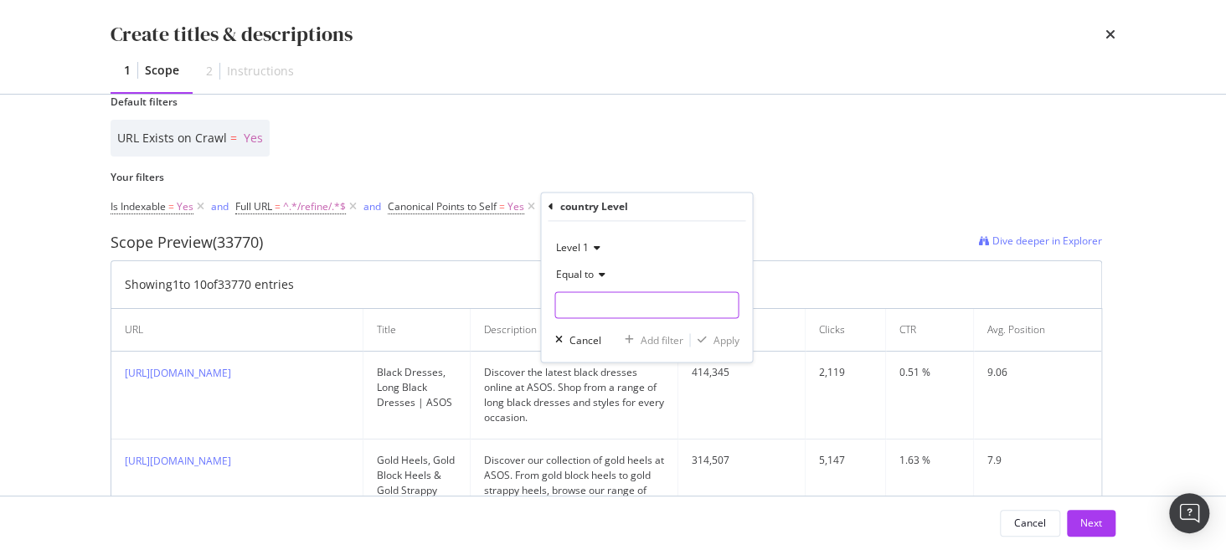
click at [624, 308] on input "Name" at bounding box center [646, 304] width 183 height 27
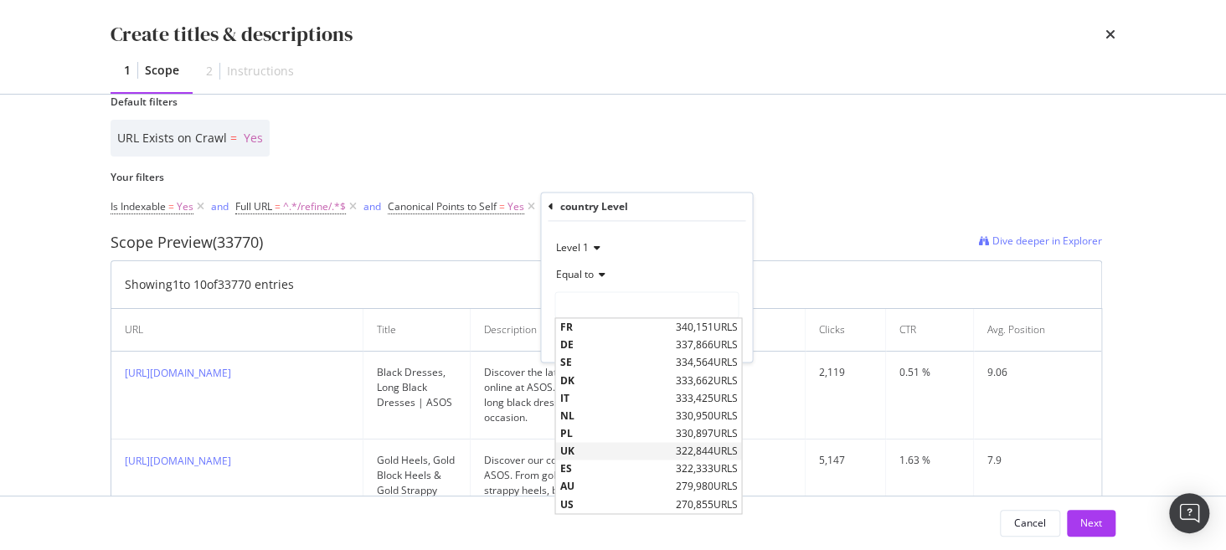
click at [635, 450] on span "UK" at bounding box center [614, 451] width 111 height 14
type input "UK"
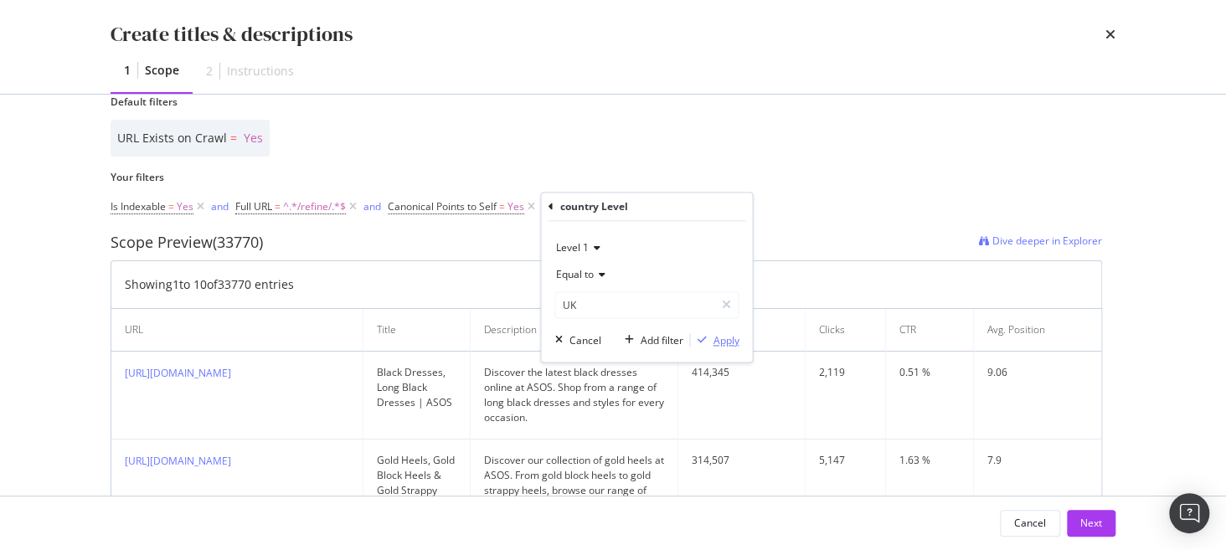
click at [720, 338] on div "Apply" at bounding box center [725, 340] width 26 height 14
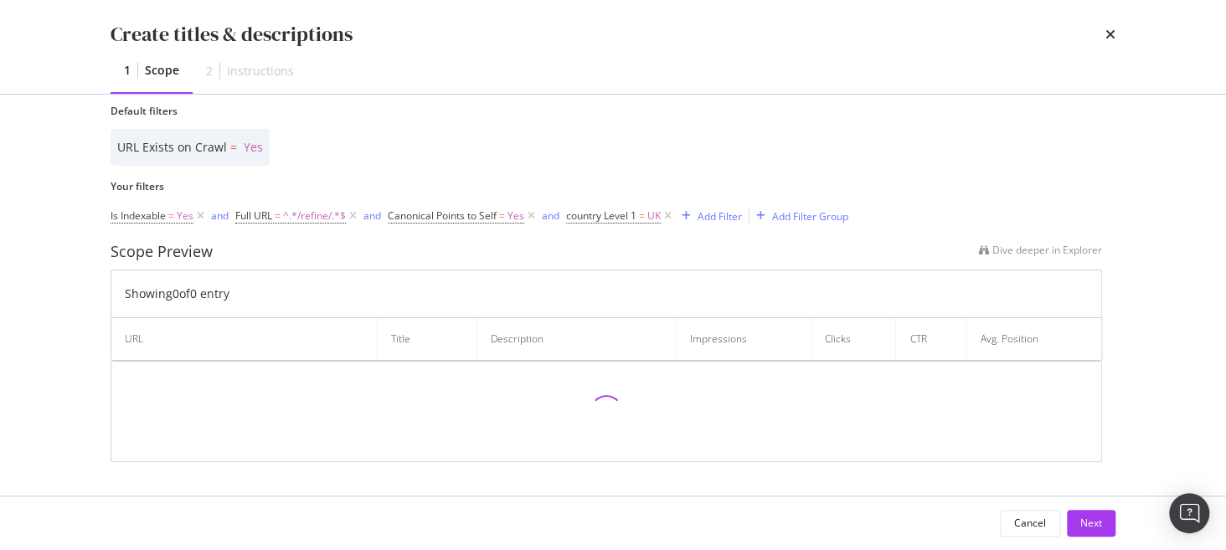
scroll to position [423, 0]
click at [717, 217] on div "Add Filter" at bounding box center [719, 218] width 44 height 14
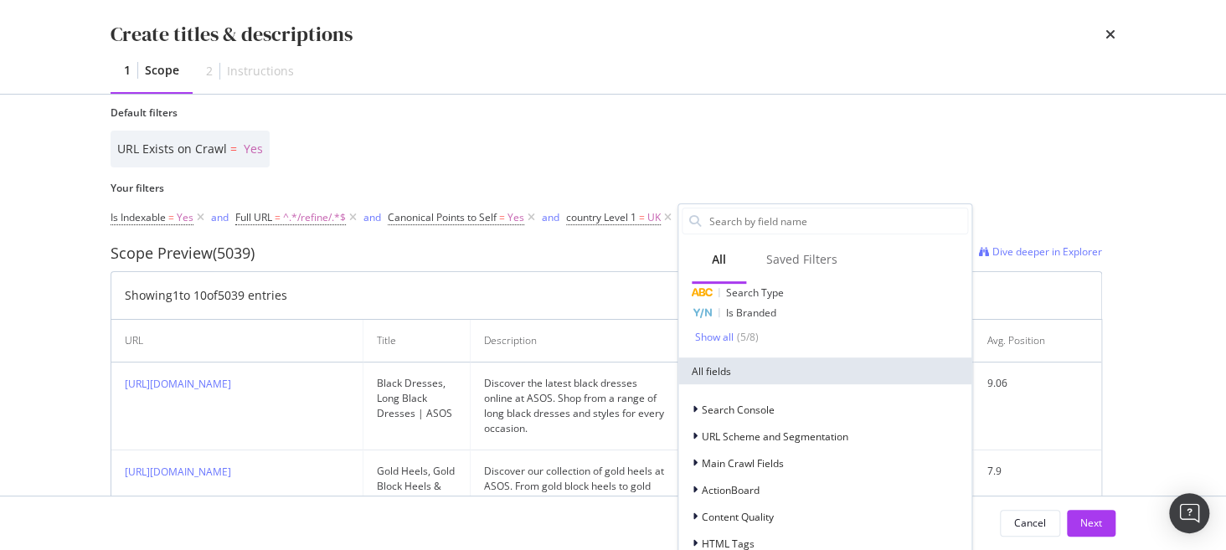
scroll to position [0, 0]
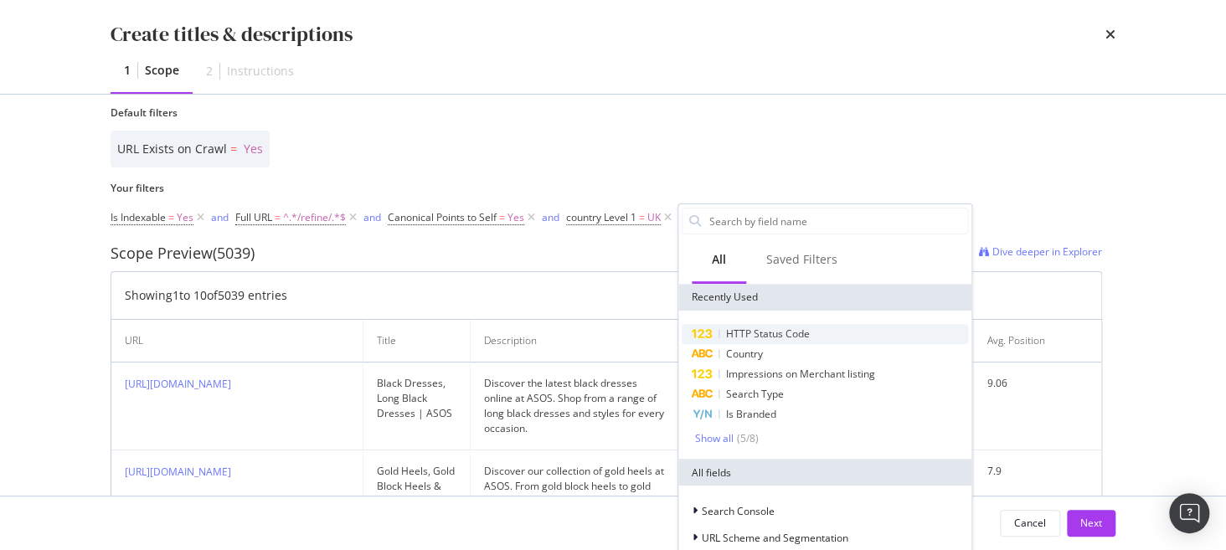
click at [833, 335] on div "HTTP Status Code" at bounding box center [824, 334] width 286 height 20
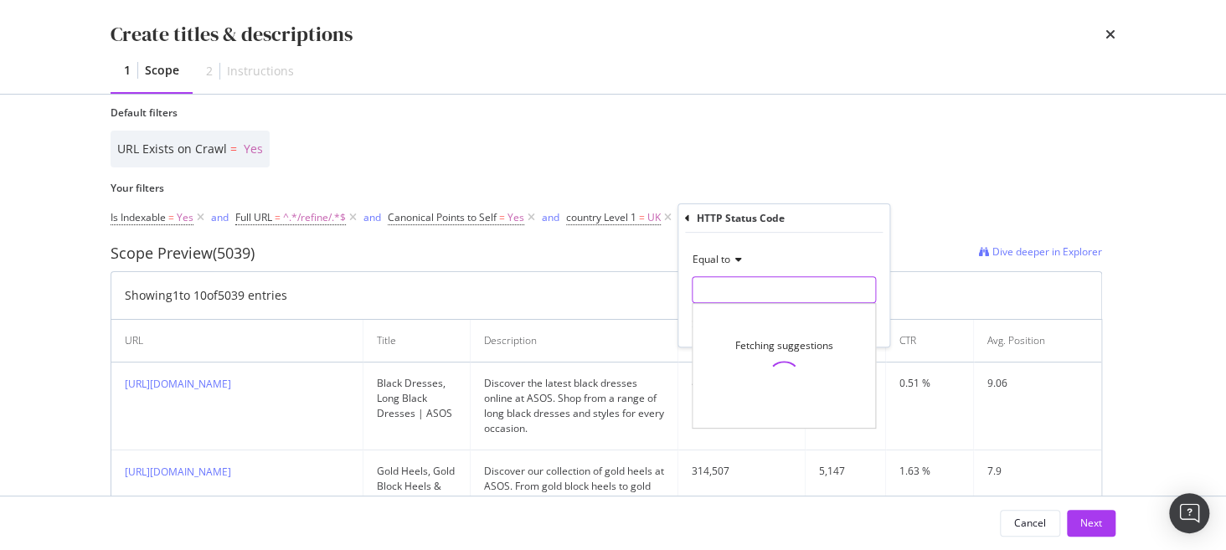
click at [755, 289] on input "modal" at bounding box center [784, 289] width 184 height 27
type input "200"
click at [764, 311] on span "200" at bounding box center [748, 312] width 103 height 14
click at [872, 322] on div "Apply" at bounding box center [863, 325] width 26 height 14
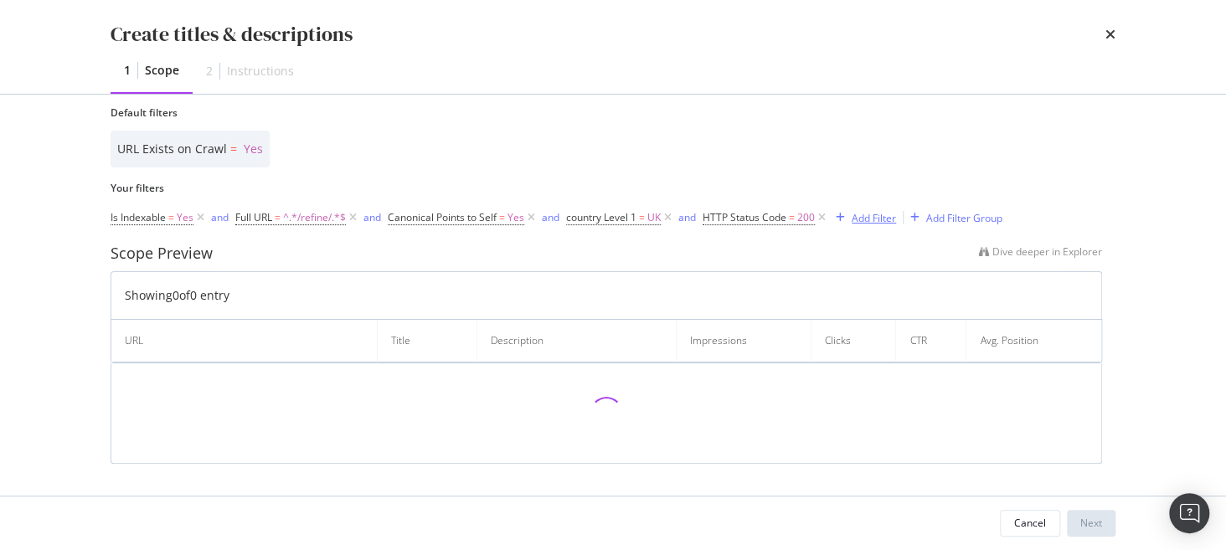
click at [881, 219] on div "Add Filter" at bounding box center [873, 218] width 44 height 14
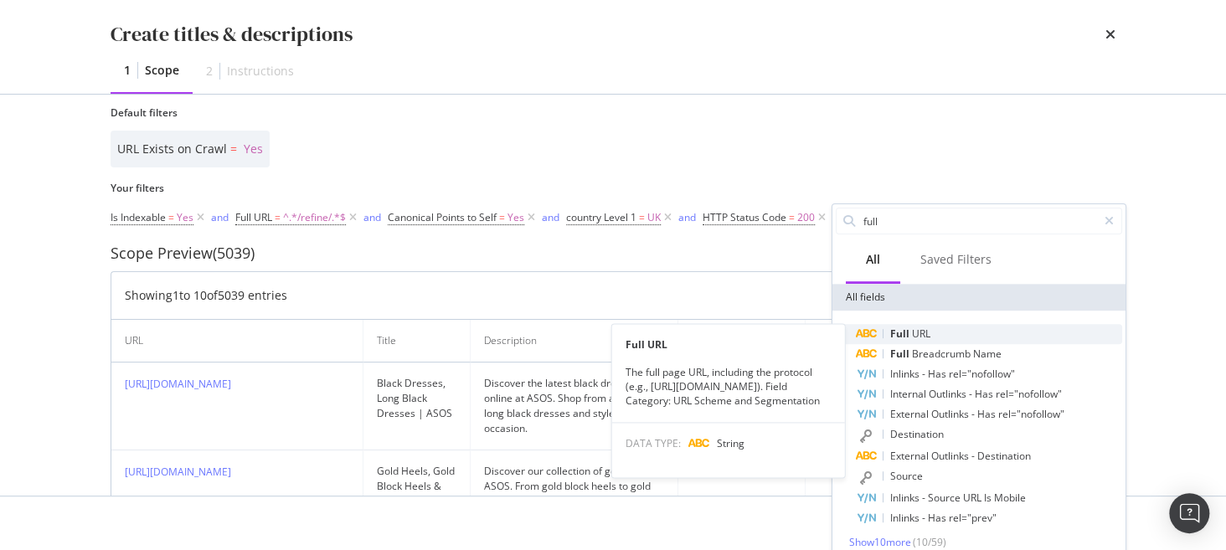
type input "full"
click at [946, 334] on div "Full URL" at bounding box center [989, 334] width 266 height 20
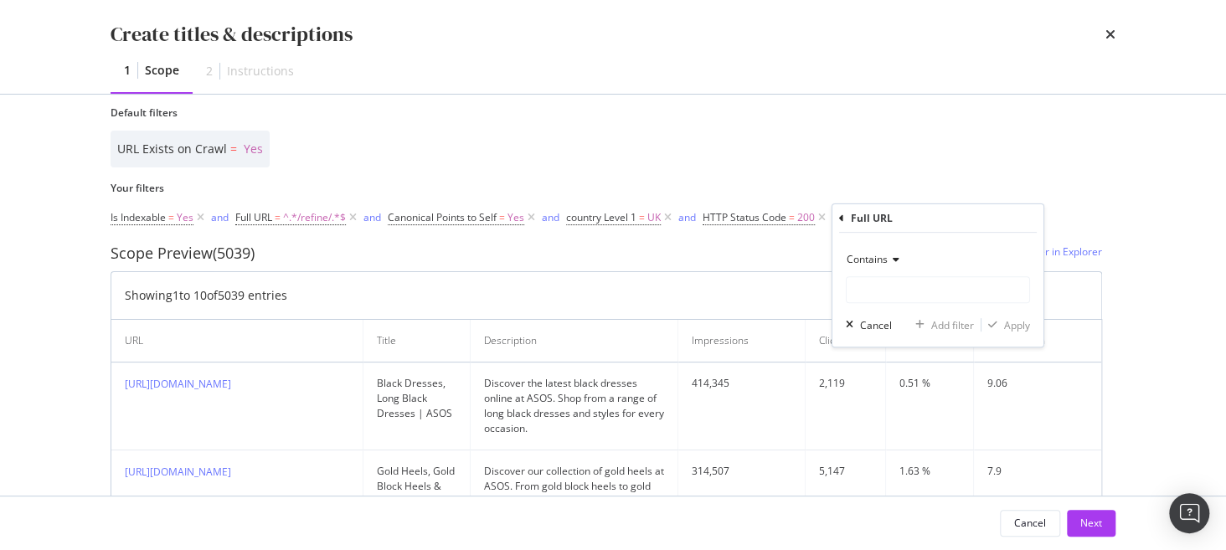
click at [873, 257] on span "Contains" at bounding box center [866, 259] width 41 height 14
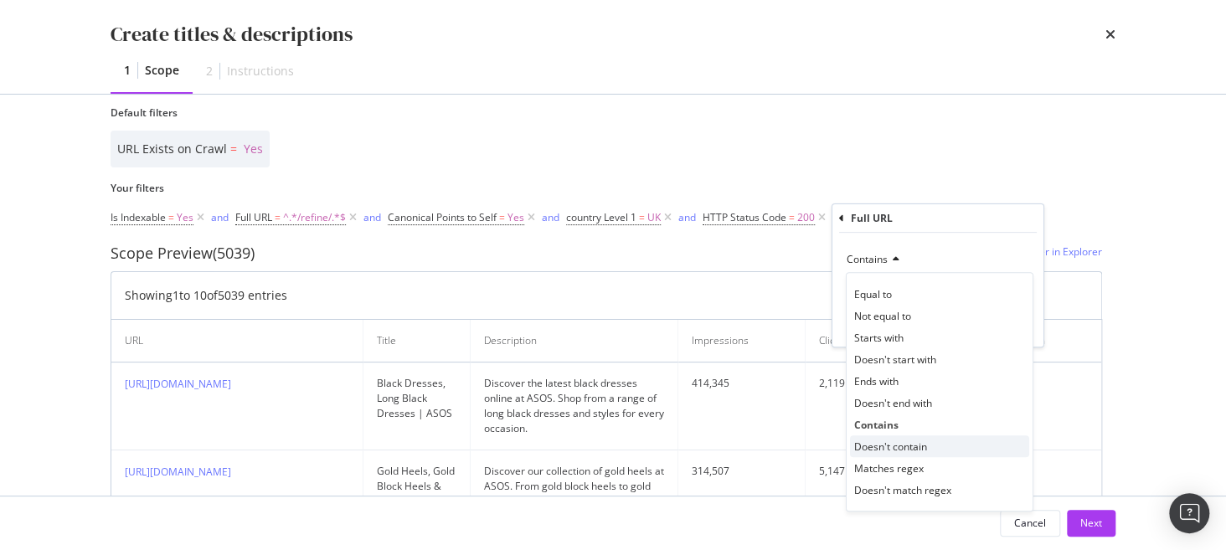
click at [954, 442] on div "Doesn't contain" at bounding box center [939, 446] width 179 height 22
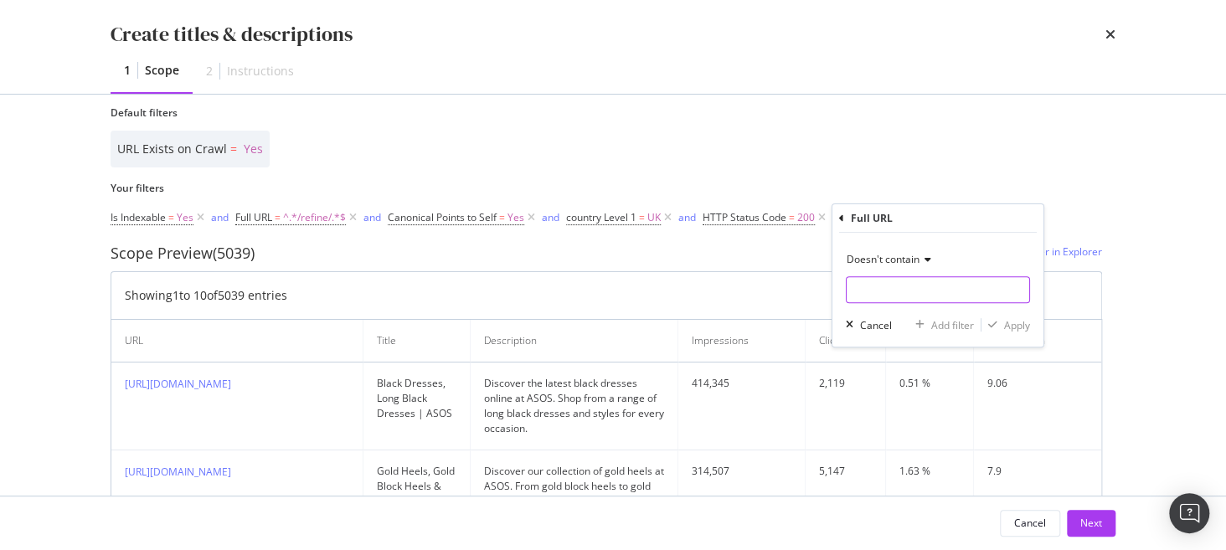
click at [924, 294] on input "Name" at bounding box center [937, 289] width 183 height 27
type input "page="
click at [1012, 324] on div "Apply" at bounding box center [1017, 325] width 26 height 14
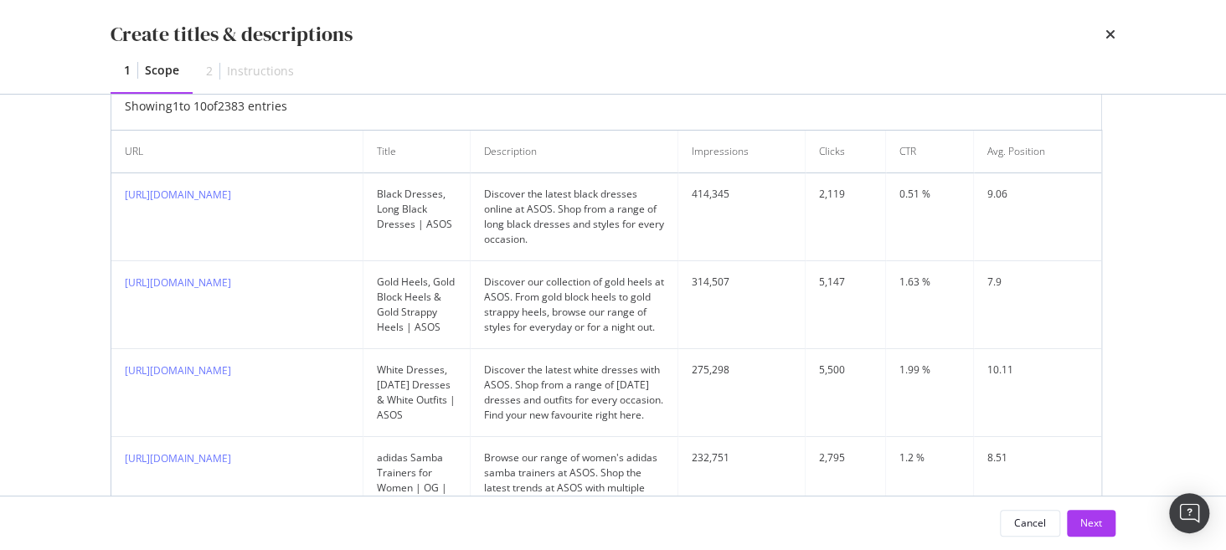
scroll to position [632, 0]
click at [1082, 517] on div "Next" at bounding box center [1091, 523] width 22 height 14
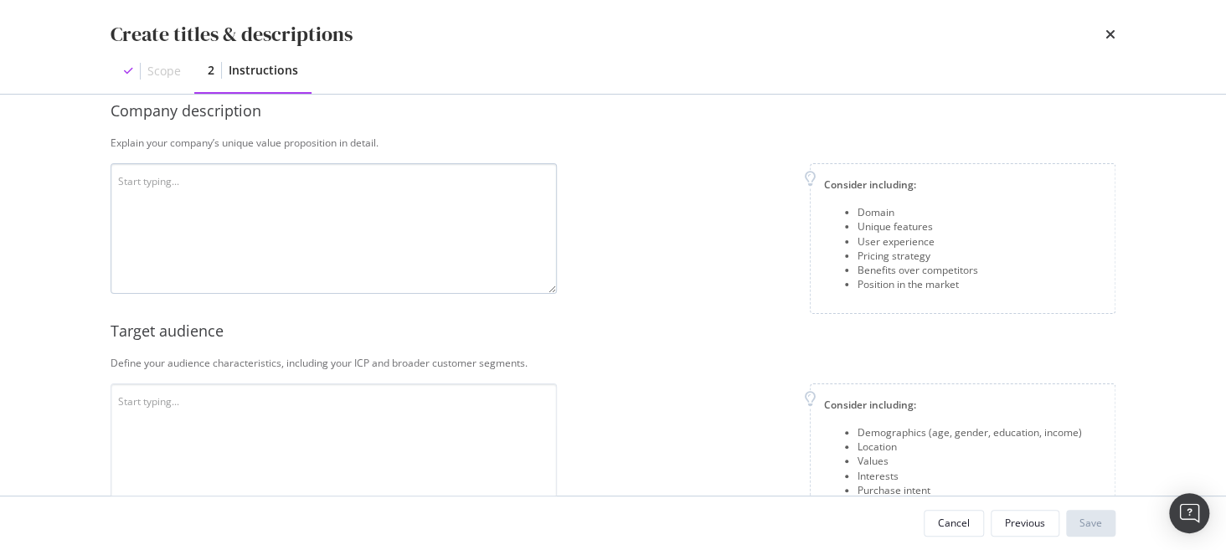
scroll to position [131, 0]
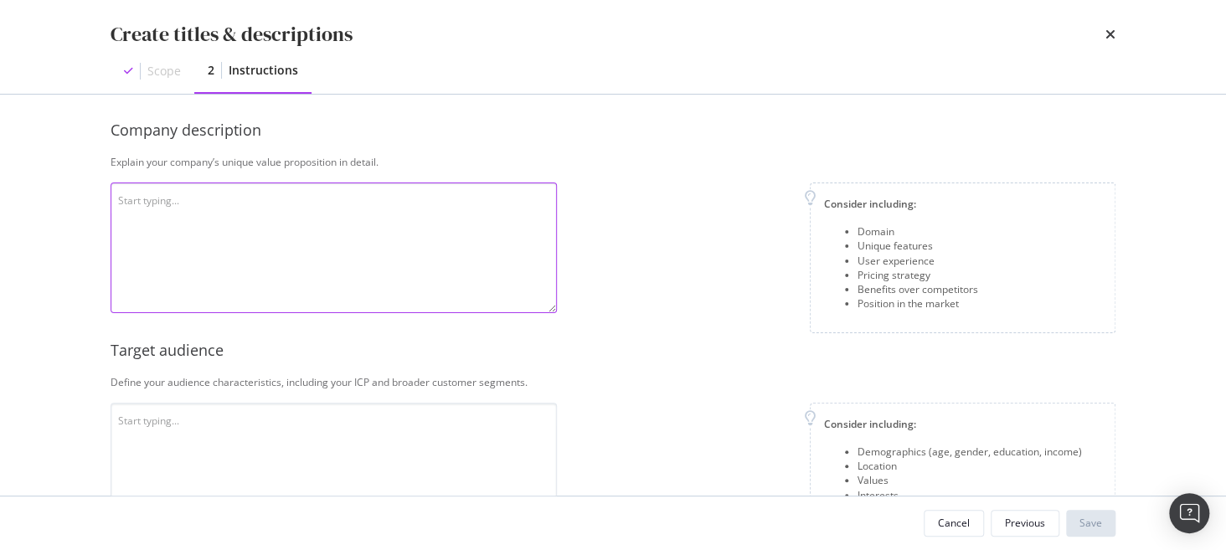
click at [270, 220] on textarea "modal" at bounding box center [334, 248] width 446 height 131
paste textarea "ASOS: Unique Value Proposition (Short Summary) 1. Domain ASOS is a global onlin…"
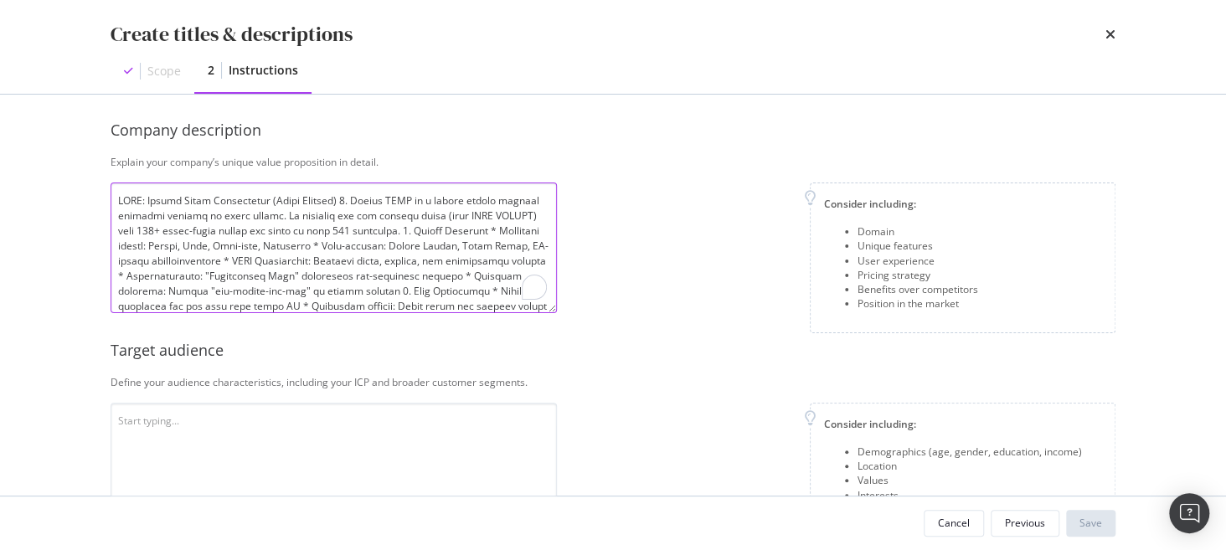
scroll to position [136, 0]
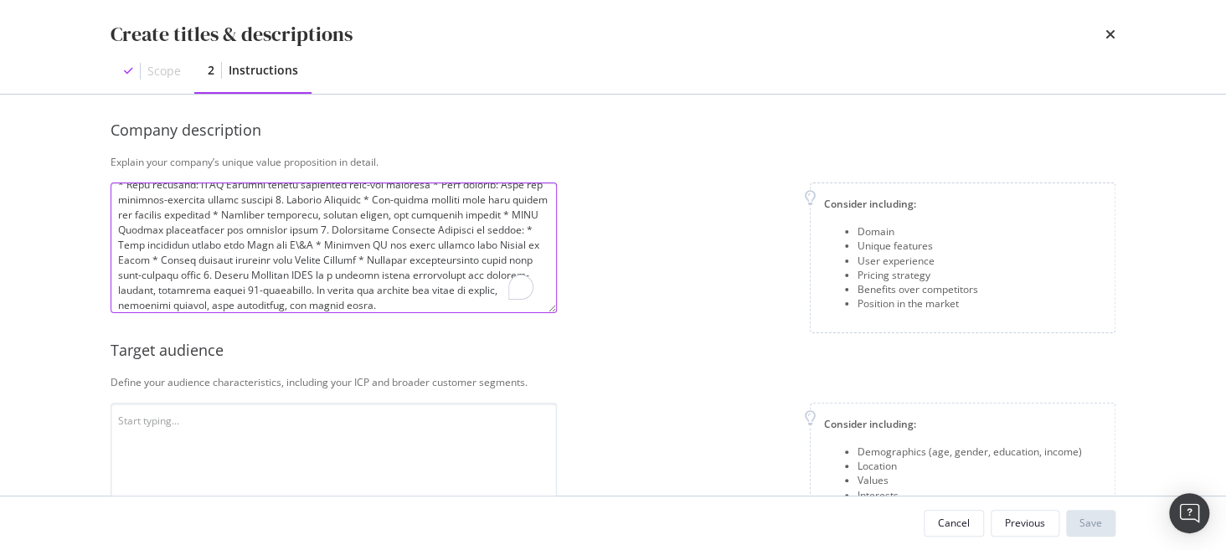
type textarea "ASOS: Unique Value Proposition (Short Summary) 1. Domain ASOS is a global onlin…"
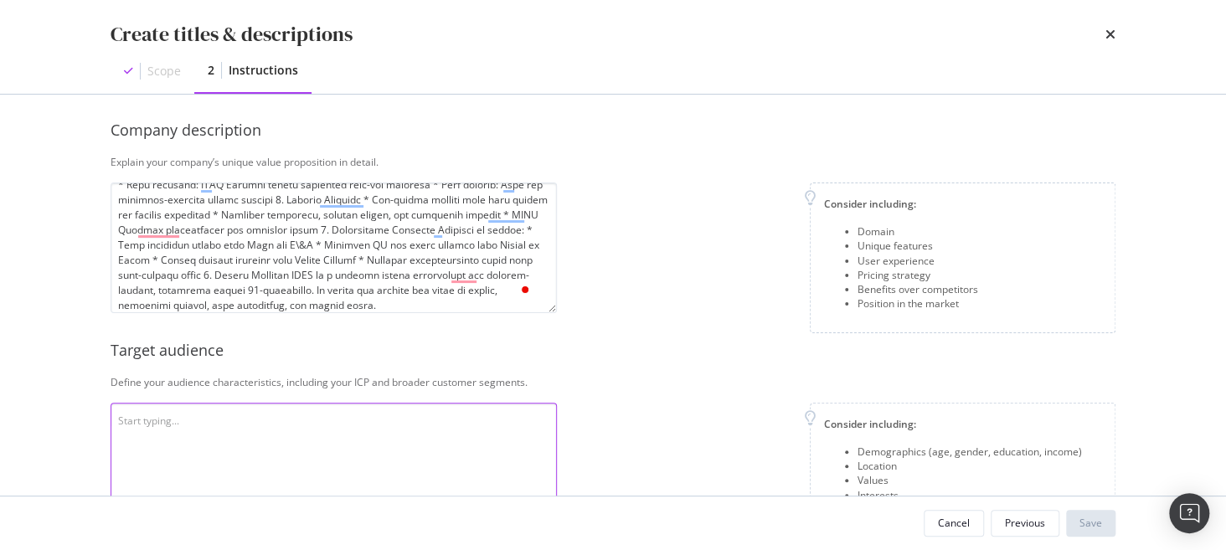
click at [319, 442] on textarea "modal" at bounding box center [334, 468] width 446 height 131
paste textarea "ASOS targets fashion-conscious, digitally native consumers, with a core demogra…"
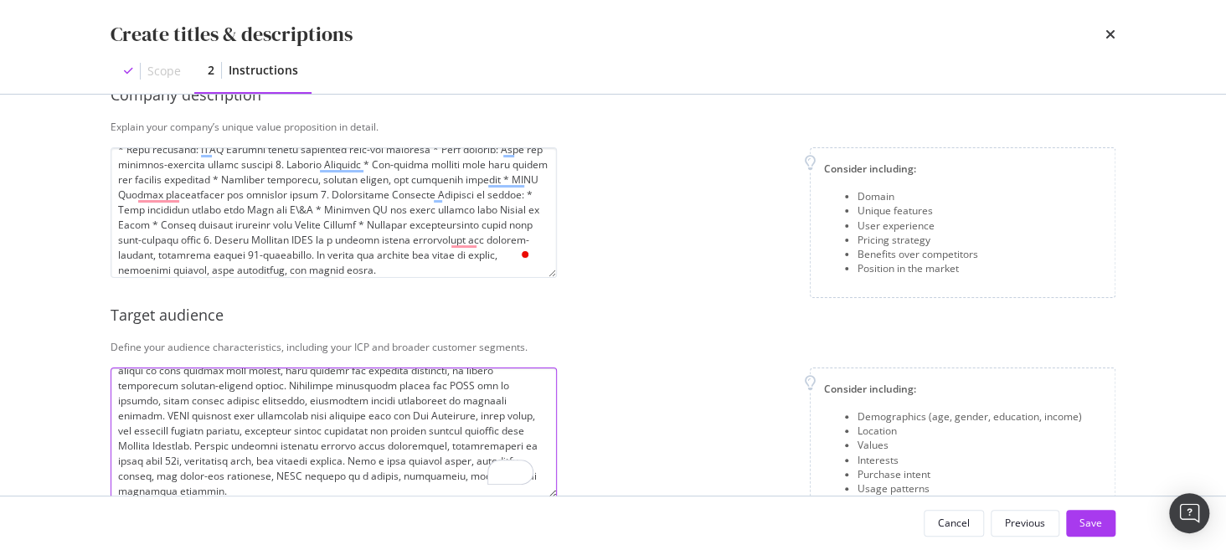
scroll to position [0, 0]
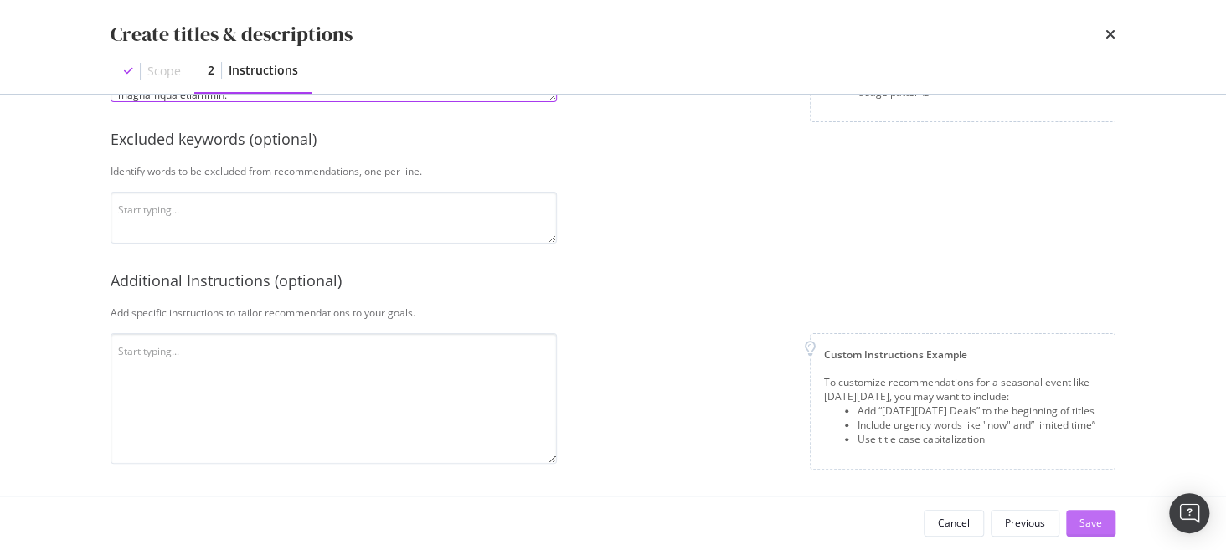
type textarea "ASOS targets fashion-conscious, digitally native consumers, with a core demogra…"
click at [1090, 522] on div "Save" at bounding box center [1090, 523] width 23 height 14
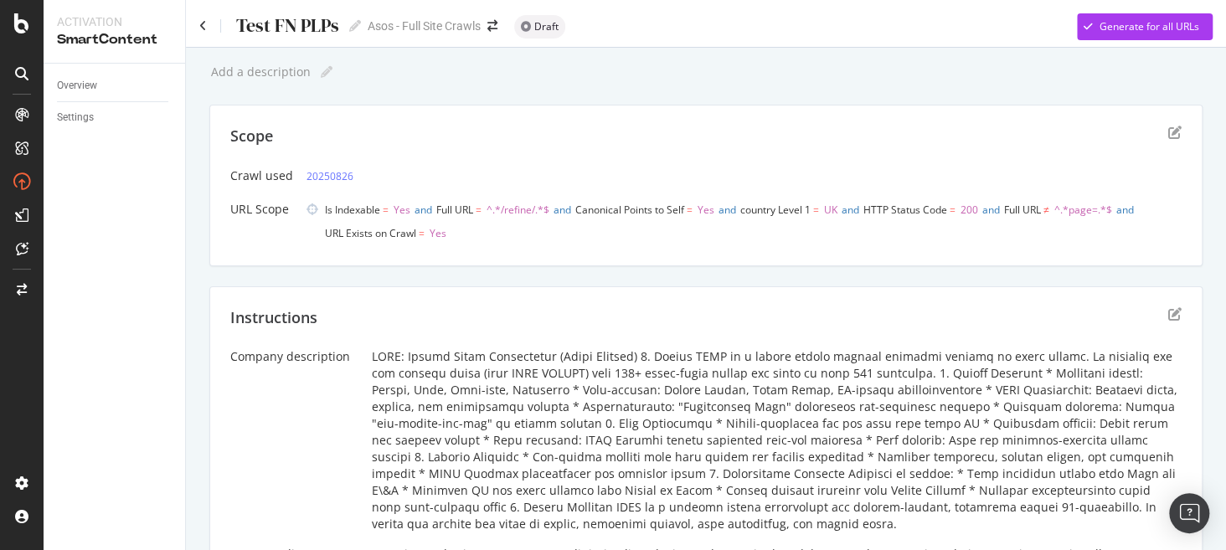
click at [1164, 265] on div "Scope Crawl used 20250826 URL Scope Is Indexable = Yes and Full URL = ^.*/refin…" at bounding box center [705, 186] width 993 height 162
click at [1168, 316] on icon "edit" at bounding box center [1174, 313] width 13 height 13
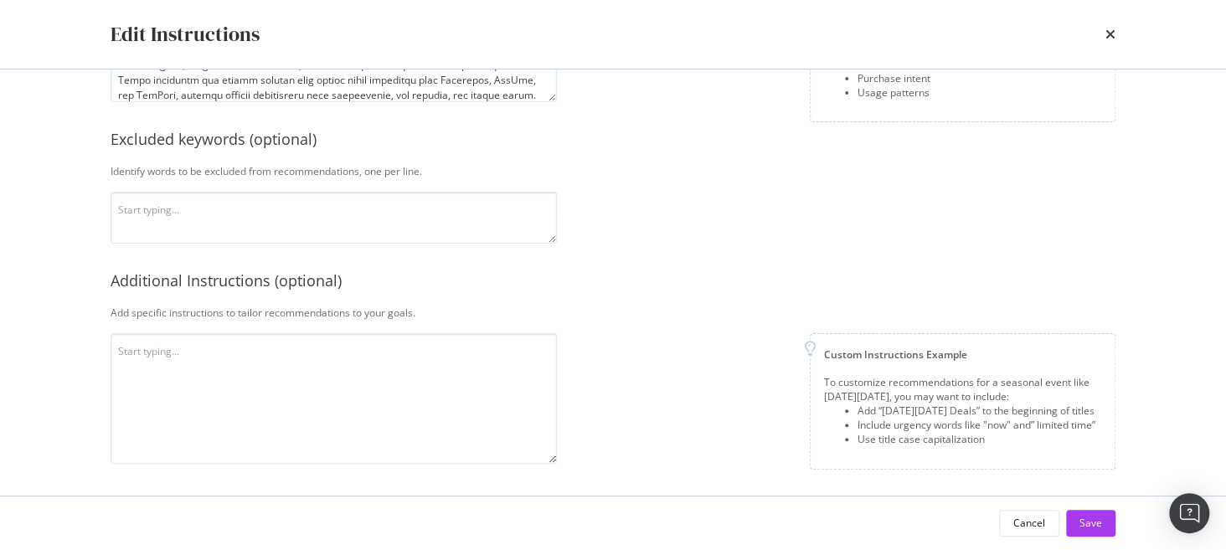
scroll to position [428, 0]
click at [270, 356] on textarea "To enrich screen reader interactions, please activate Accessibility in Grammarl…" at bounding box center [334, 398] width 446 height 131
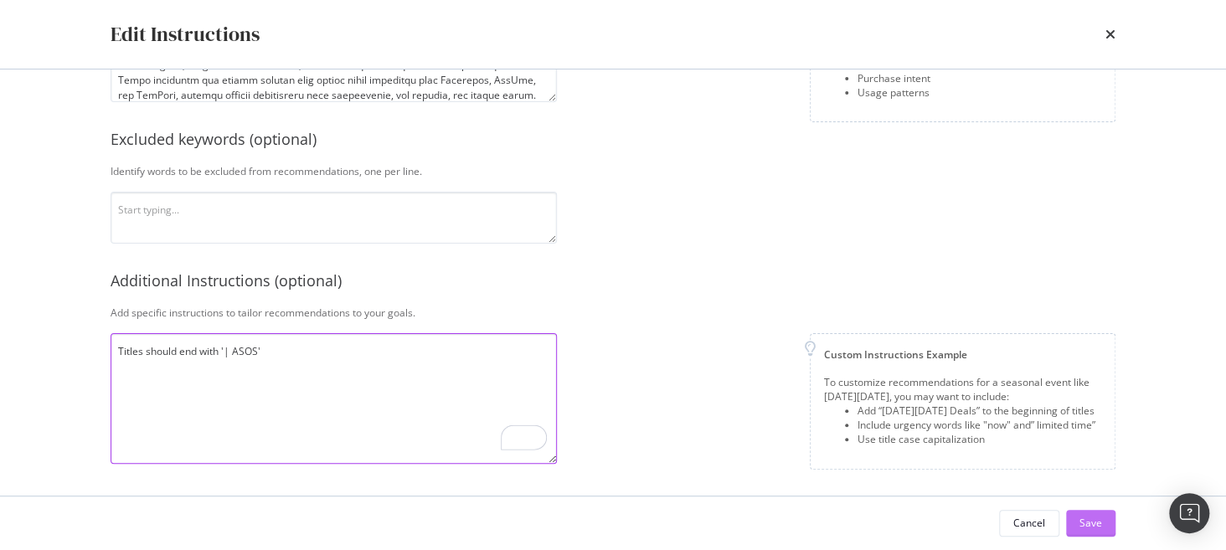
type textarea "Titles should end with '| ASOS'"
click at [1093, 527] on div "Save" at bounding box center [1090, 523] width 23 height 14
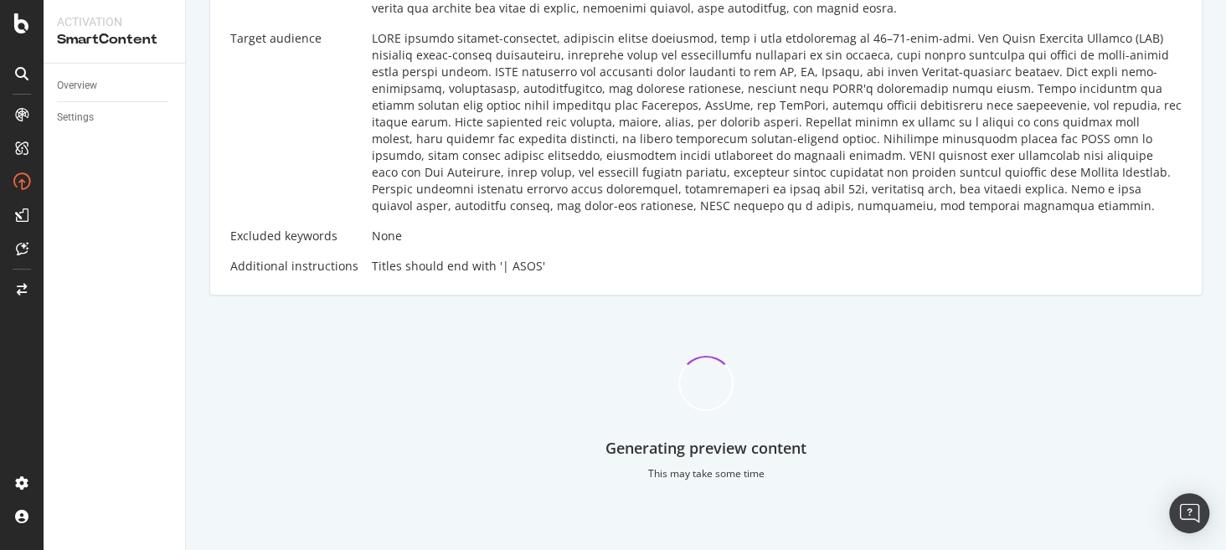
scroll to position [515, 0]
click at [481, 370] on div "Generating preview content This may take some time" at bounding box center [705, 405] width 993 height 178
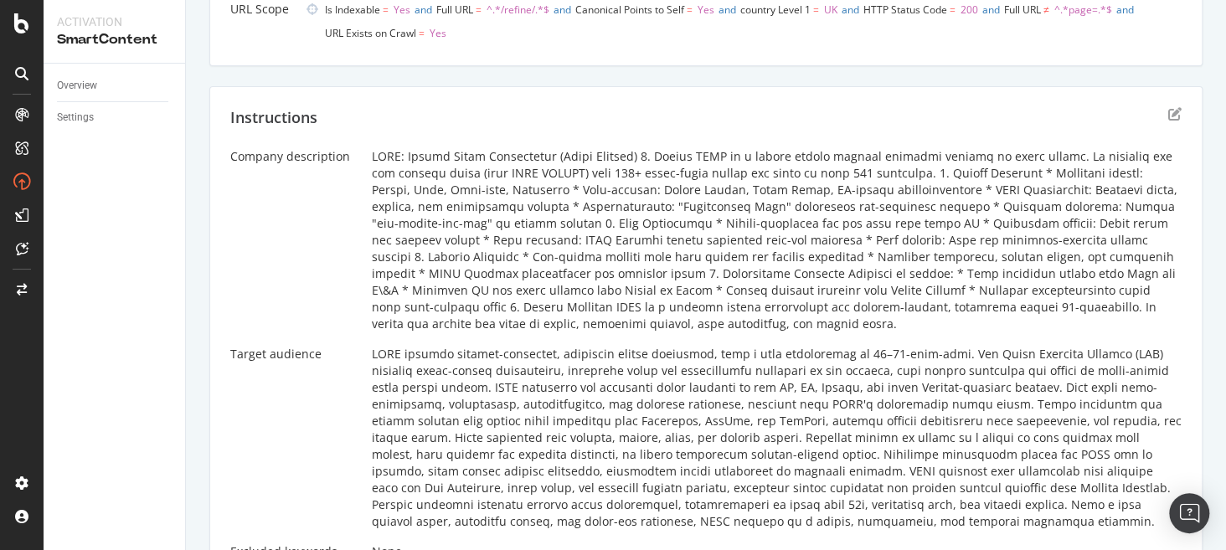
scroll to position [0, 0]
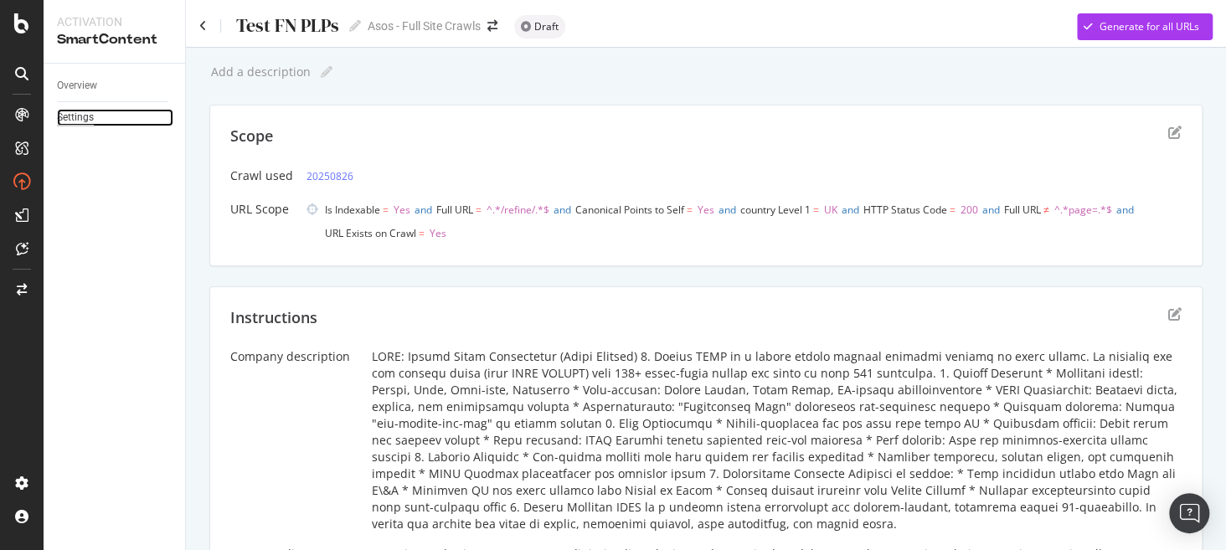
click at [77, 113] on div "Settings" at bounding box center [75, 118] width 37 height 18
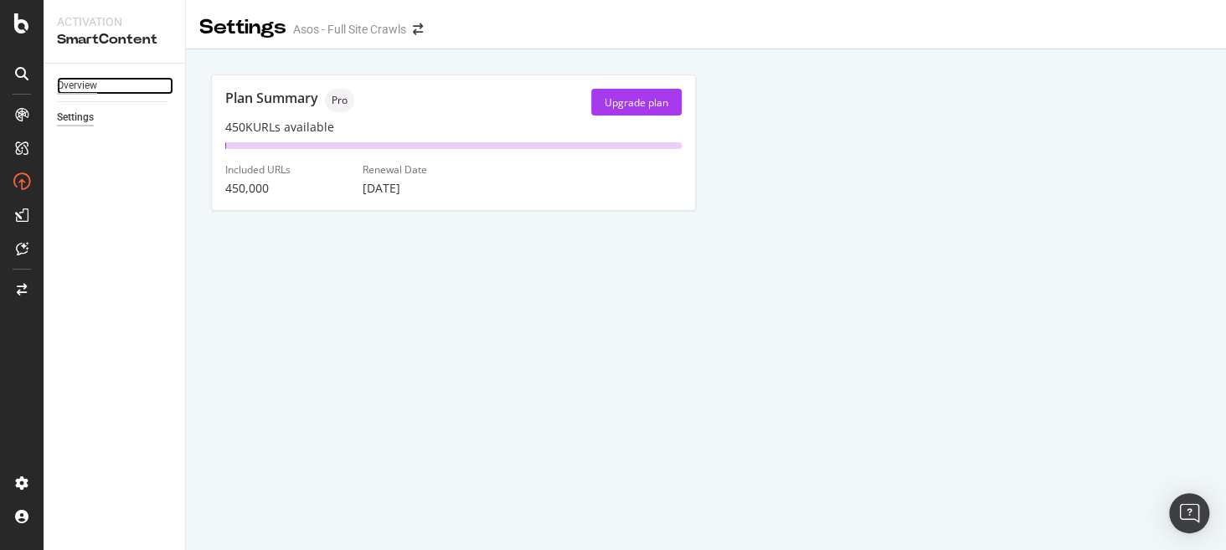
click at [88, 83] on div "Overview" at bounding box center [77, 86] width 40 height 18
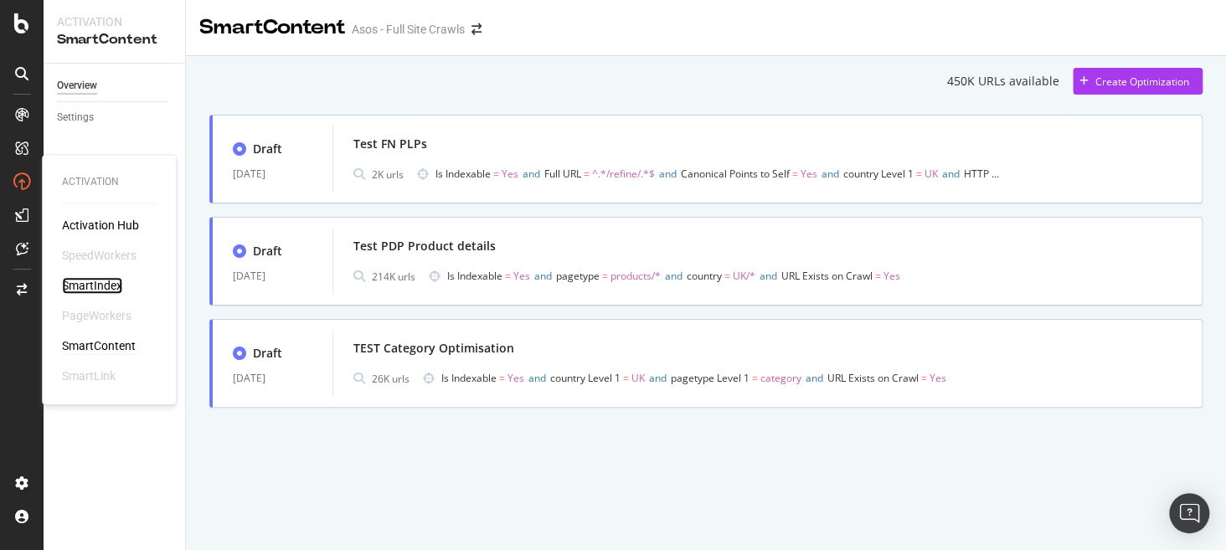
click at [88, 283] on div "SmartIndex" at bounding box center [92, 285] width 60 height 17
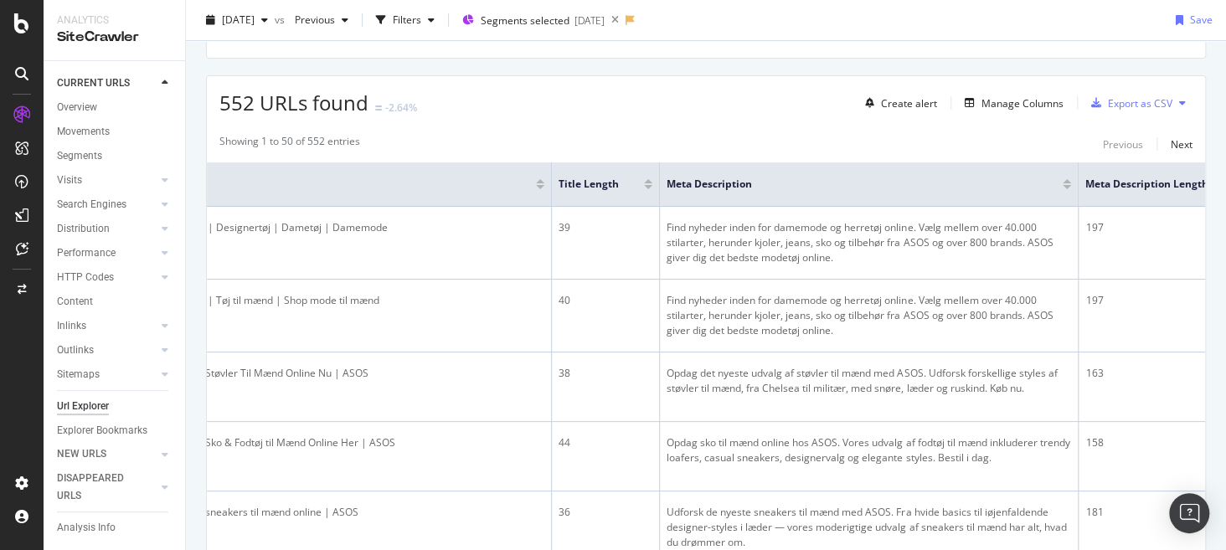
scroll to position [0, 204]
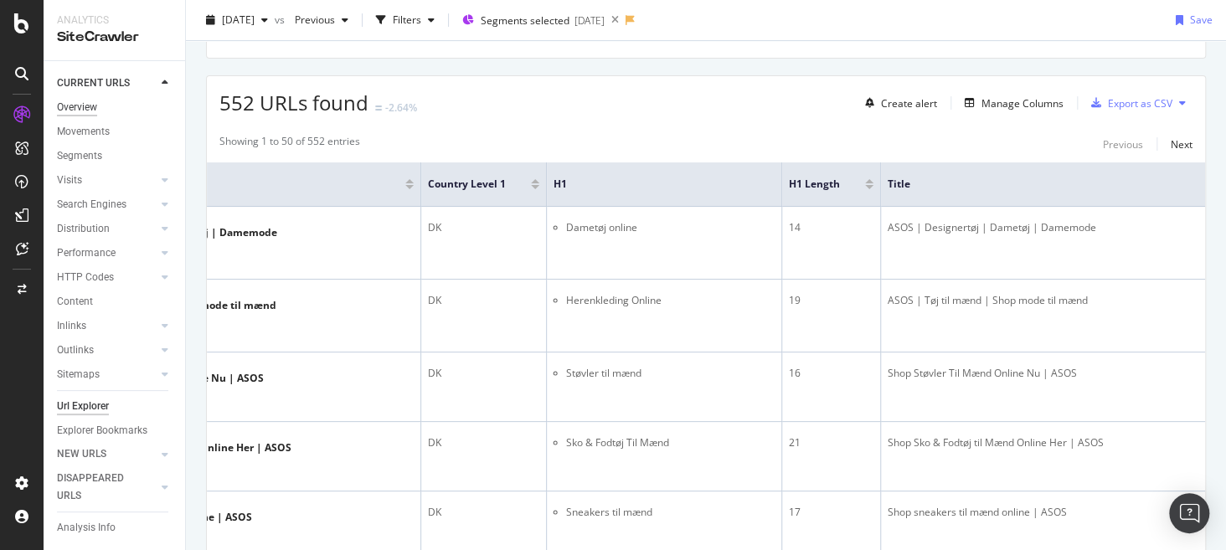
click at [75, 107] on div "Overview" at bounding box center [77, 108] width 40 height 18
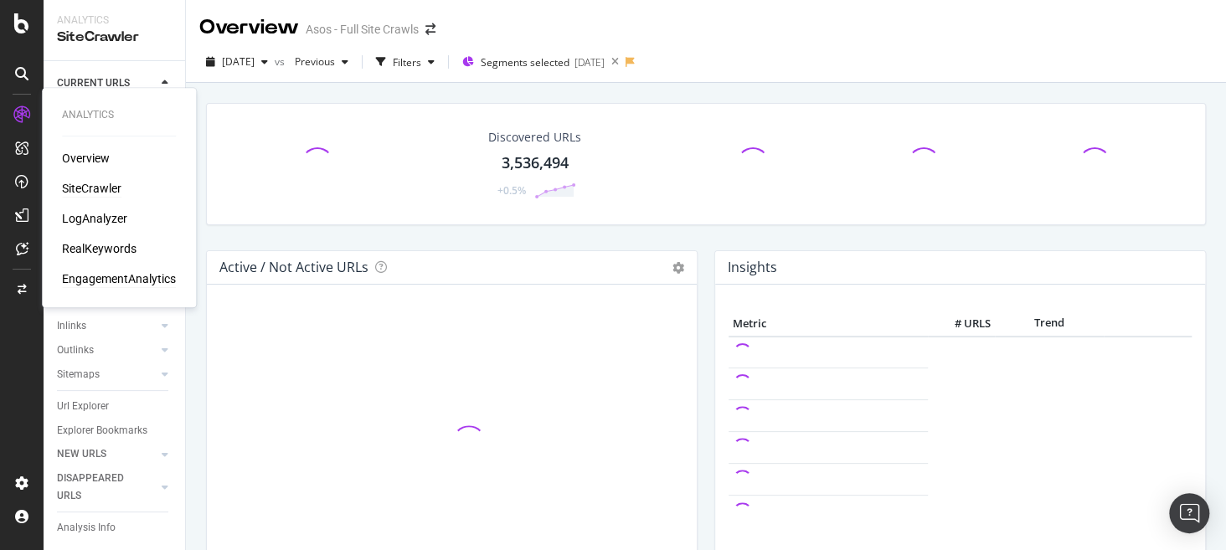
click at [126, 272] on div "EngagementAnalytics" at bounding box center [119, 278] width 114 height 17
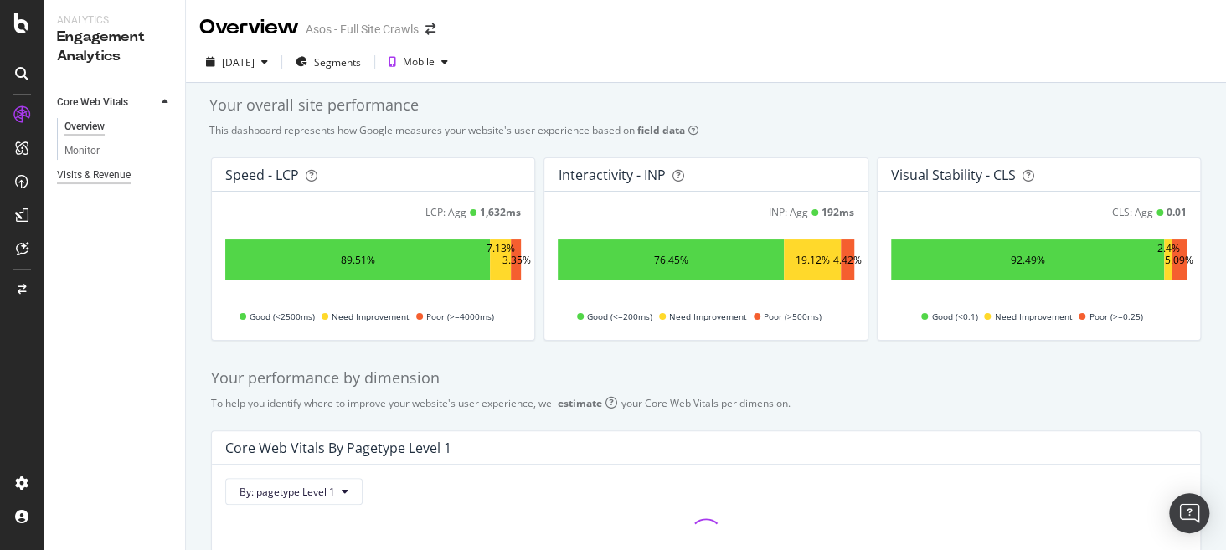
click at [113, 174] on div "Visits & Revenue" at bounding box center [94, 176] width 74 height 18
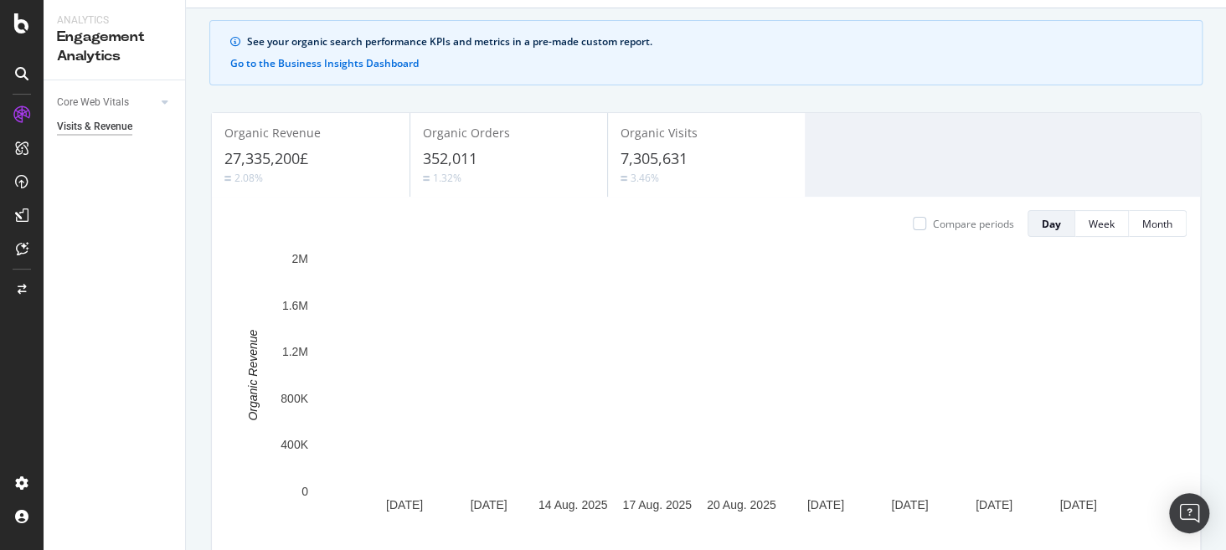
scroll to position [75, 0]
